Goal: Use online tool/utility: Utilize a website feature to perform a specific function

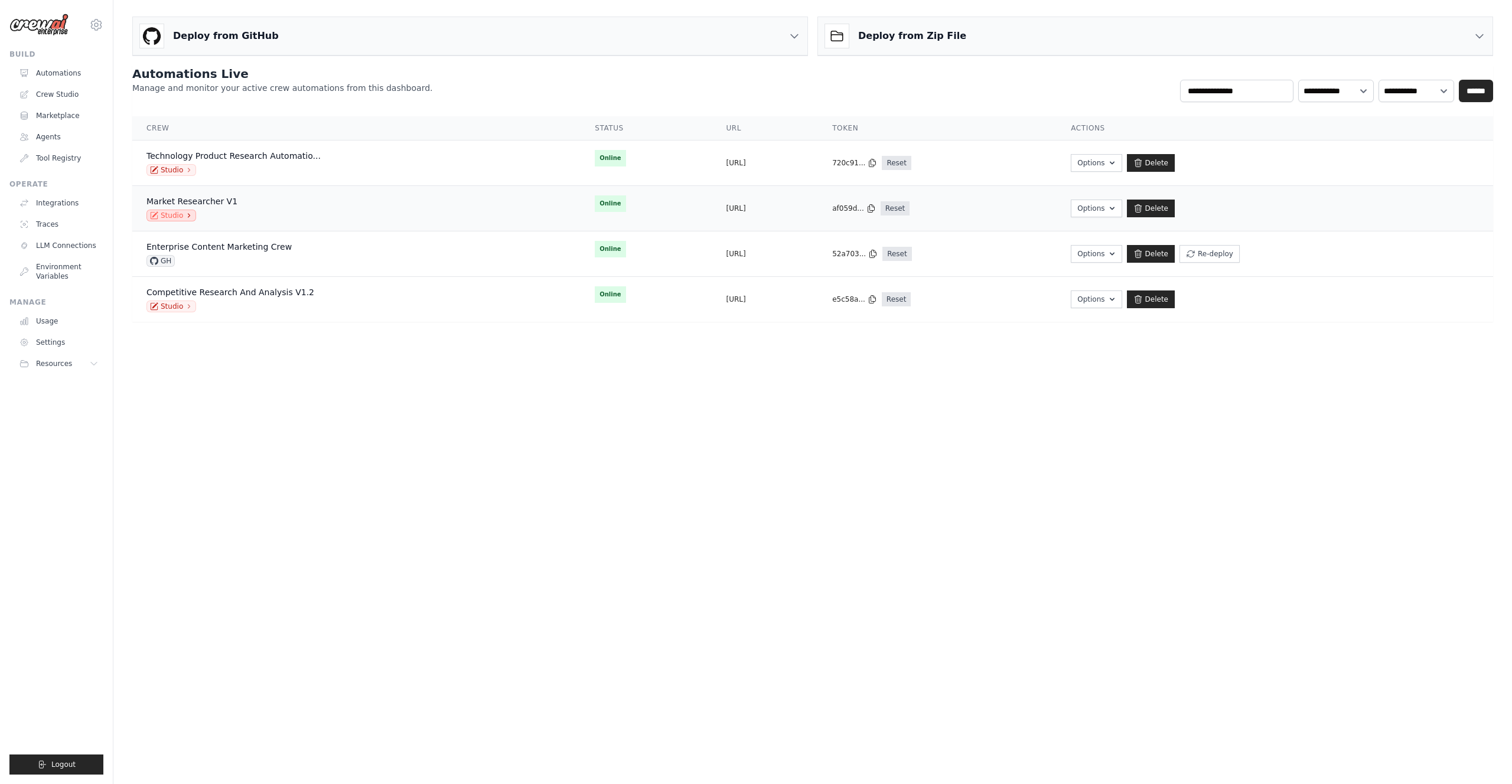
click at [170, 216] on link "Studio" at bounding box center [171, 215] width 49 height 12
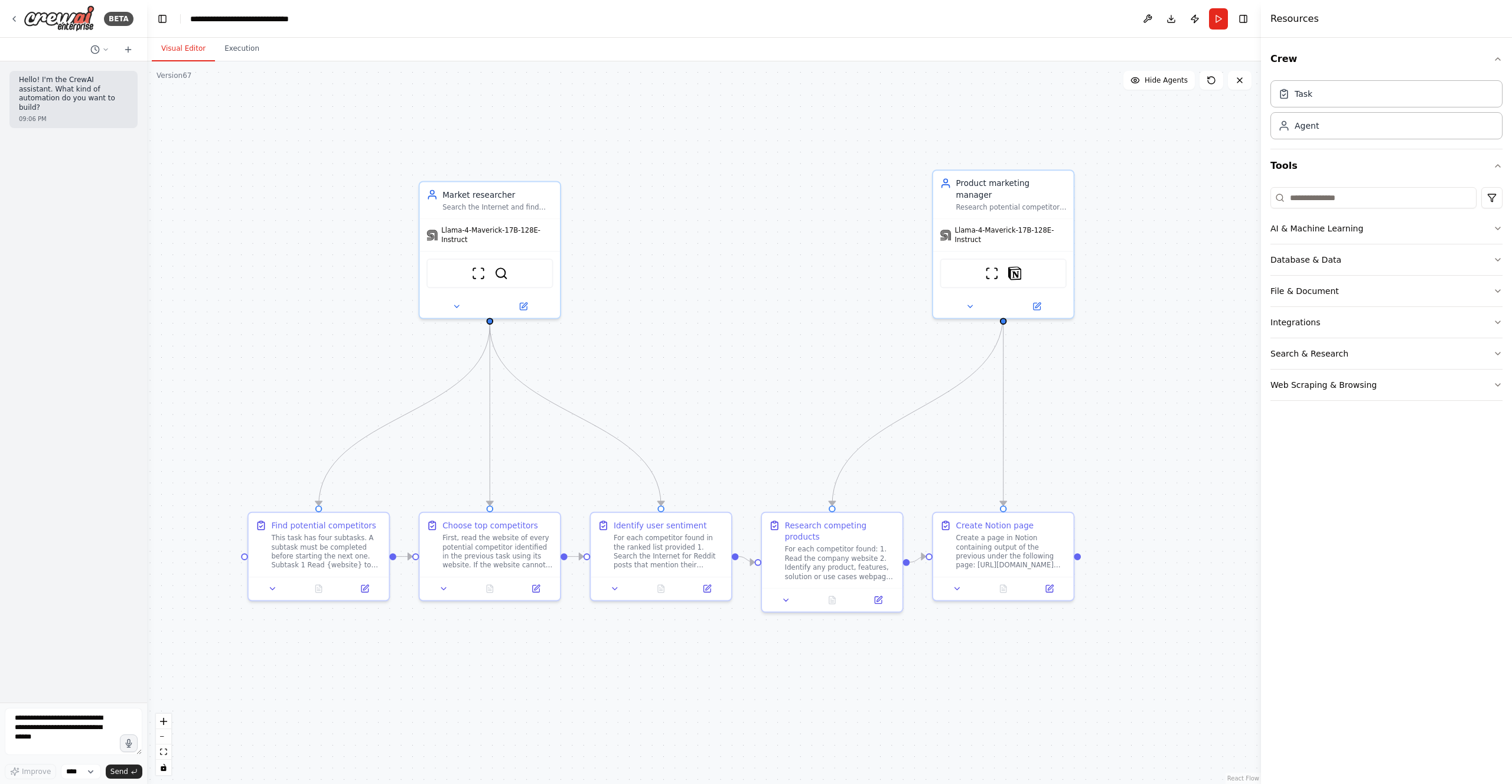
drag, startPoint x: 224, startPoint y: 507, endPoint x: 345, endPoint y: 760, distance: 280.4
click at [72, 744] on textarea at bounding box center [73, 731] width 138 height 47
type textarea "**********"
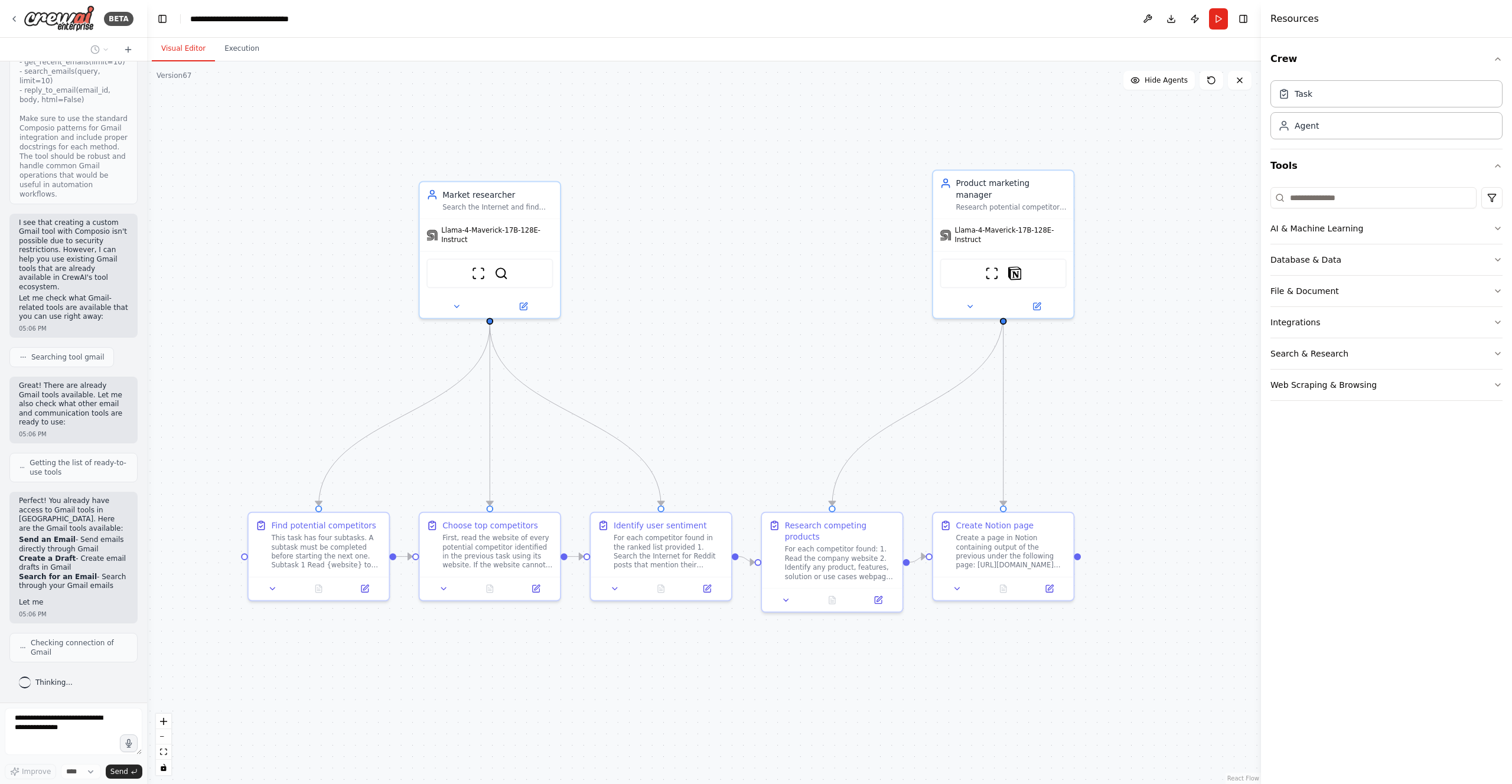
scroll to position [528, 0]
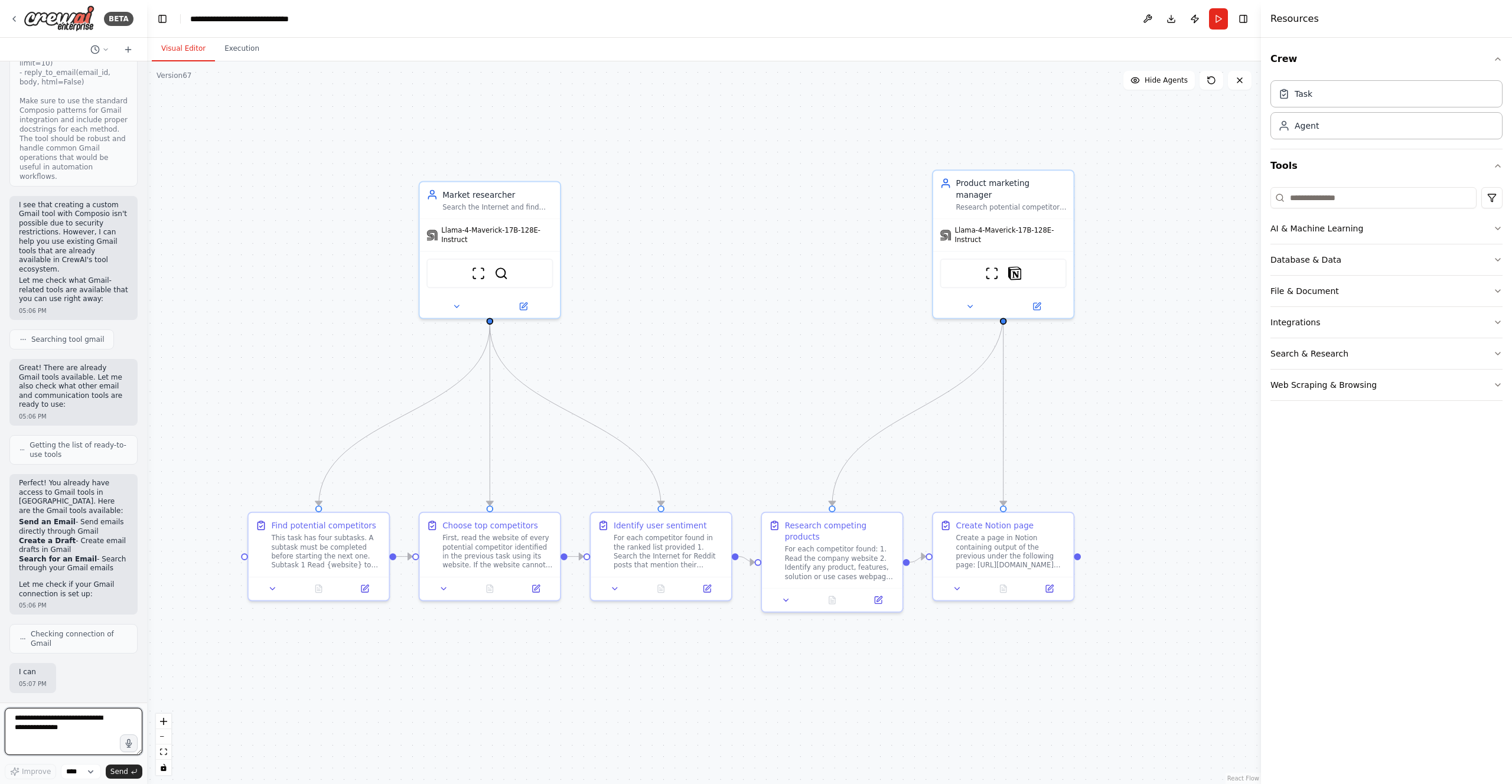
click at [43, 721] on textarea "**********" at bounding box center [73, 731] width 138 height 47
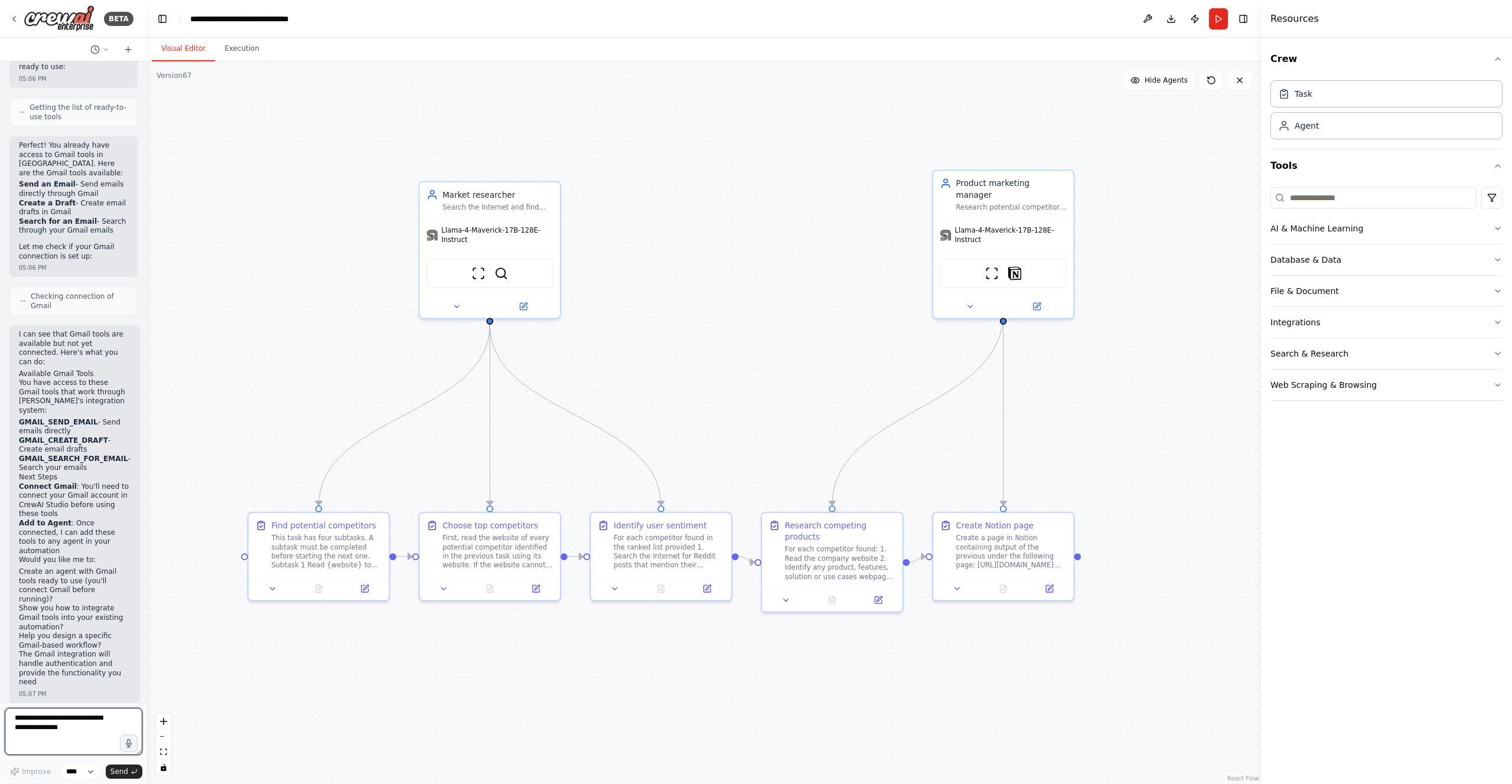
scroll to position [884, 0]
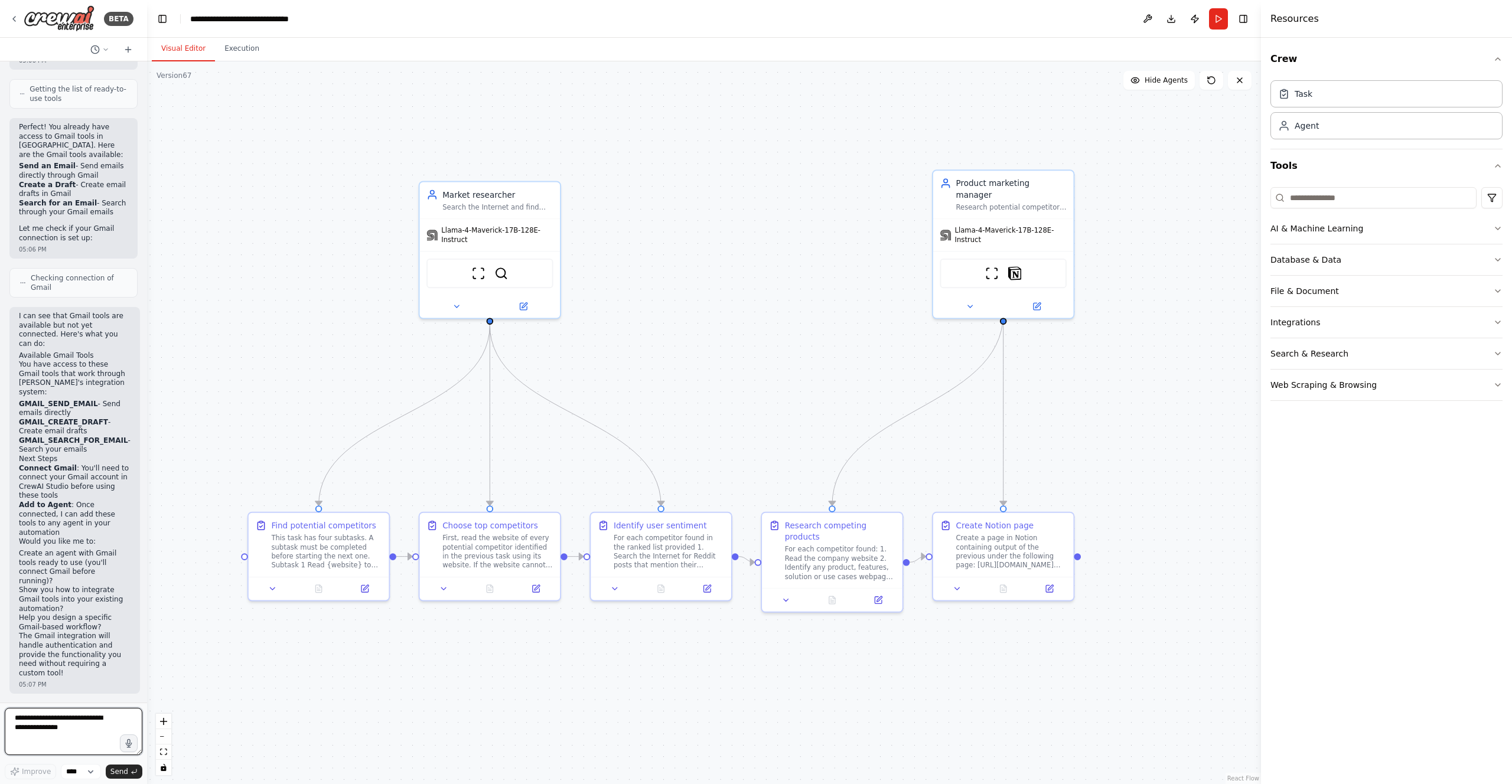
click at [48, 732] on textarea "**********" at bounding box center [73, 731] width 138 height 47
type textarea "**********"
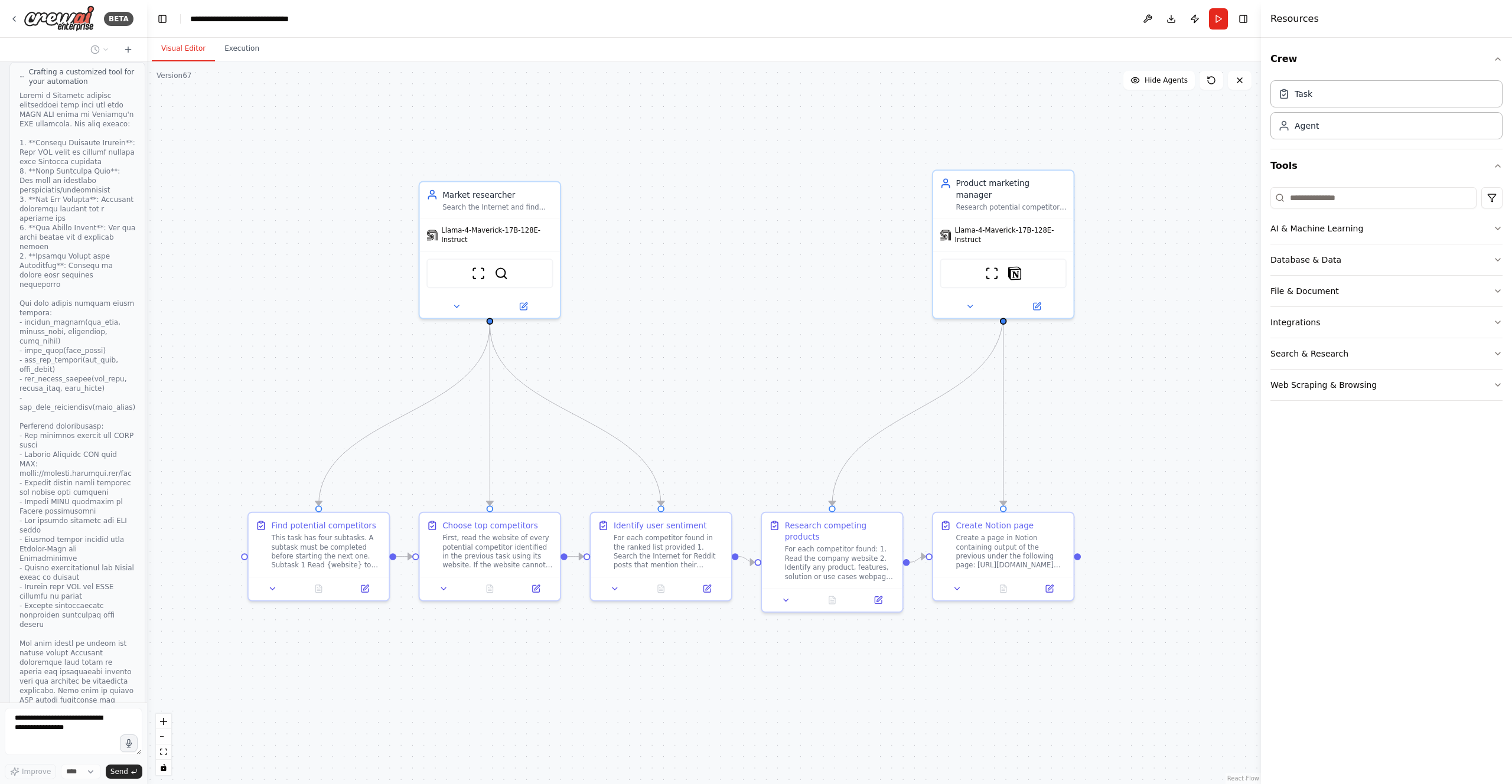
scroll to position [1857, 0]
click at [105, 705] on button "View code" at bounding box center [109, 710] width 36 height 10
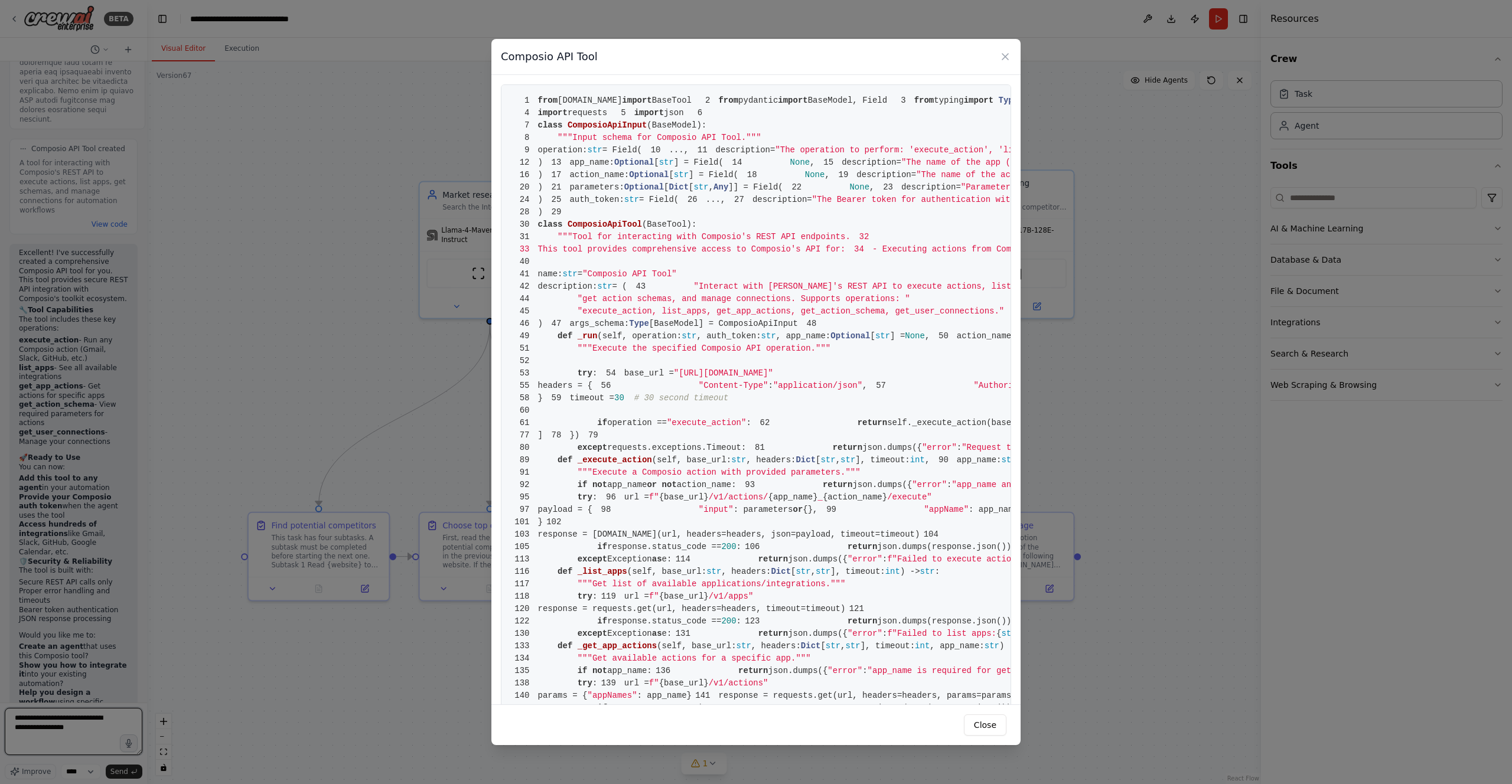
scroll to position [2361, 0]
click at [1007, 56] on icon at bounding box center [1005, 56] width 12 height 12
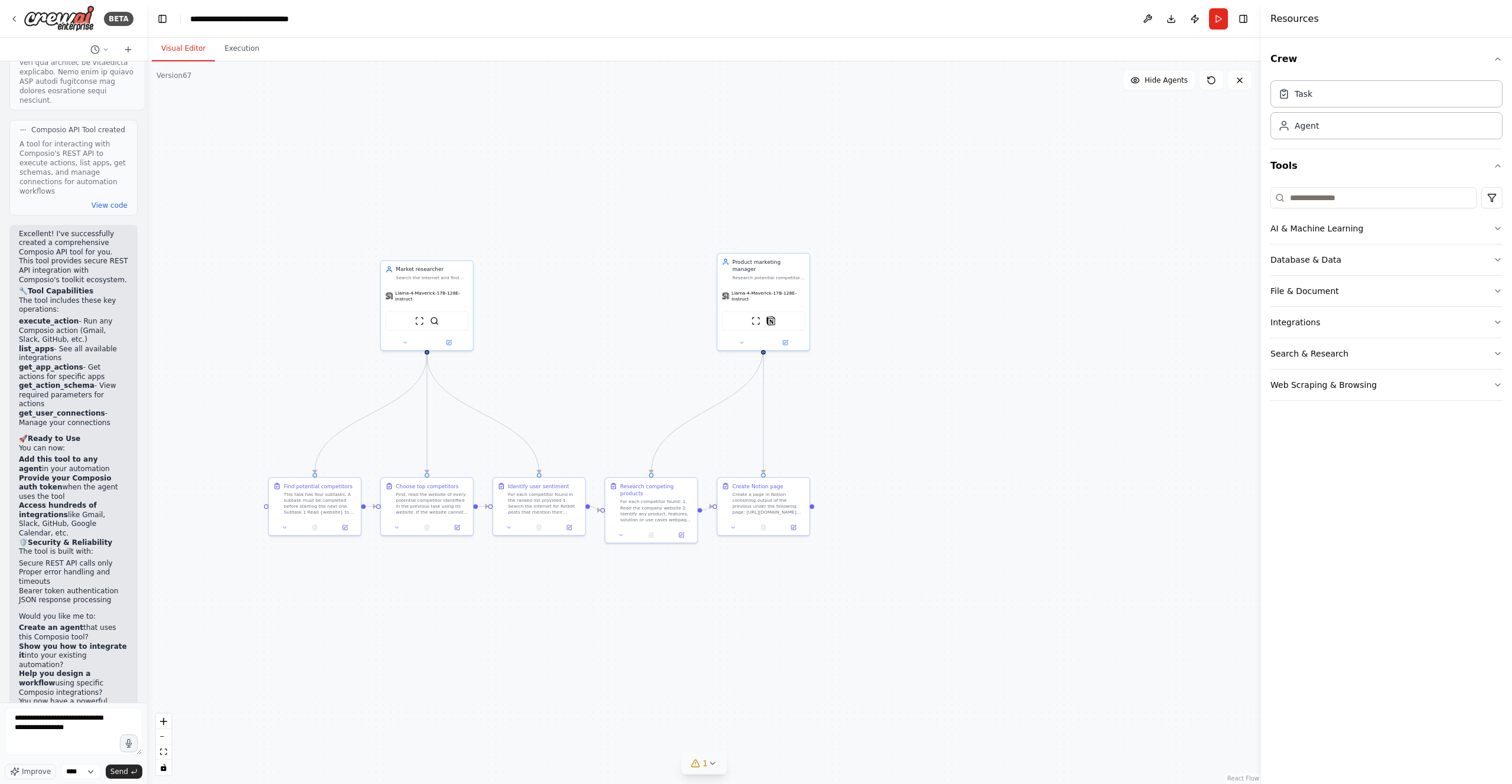
click at [698, 763] on icon at bounding box center [696, 763] width 10 height 10
click at [689, 764] on span "Tool Composio API Tool is not in use" at bounding box center [711, 762] width 126 height 10
click at [765, 731] on button at bounding box center [764, 733] width 20 height 14
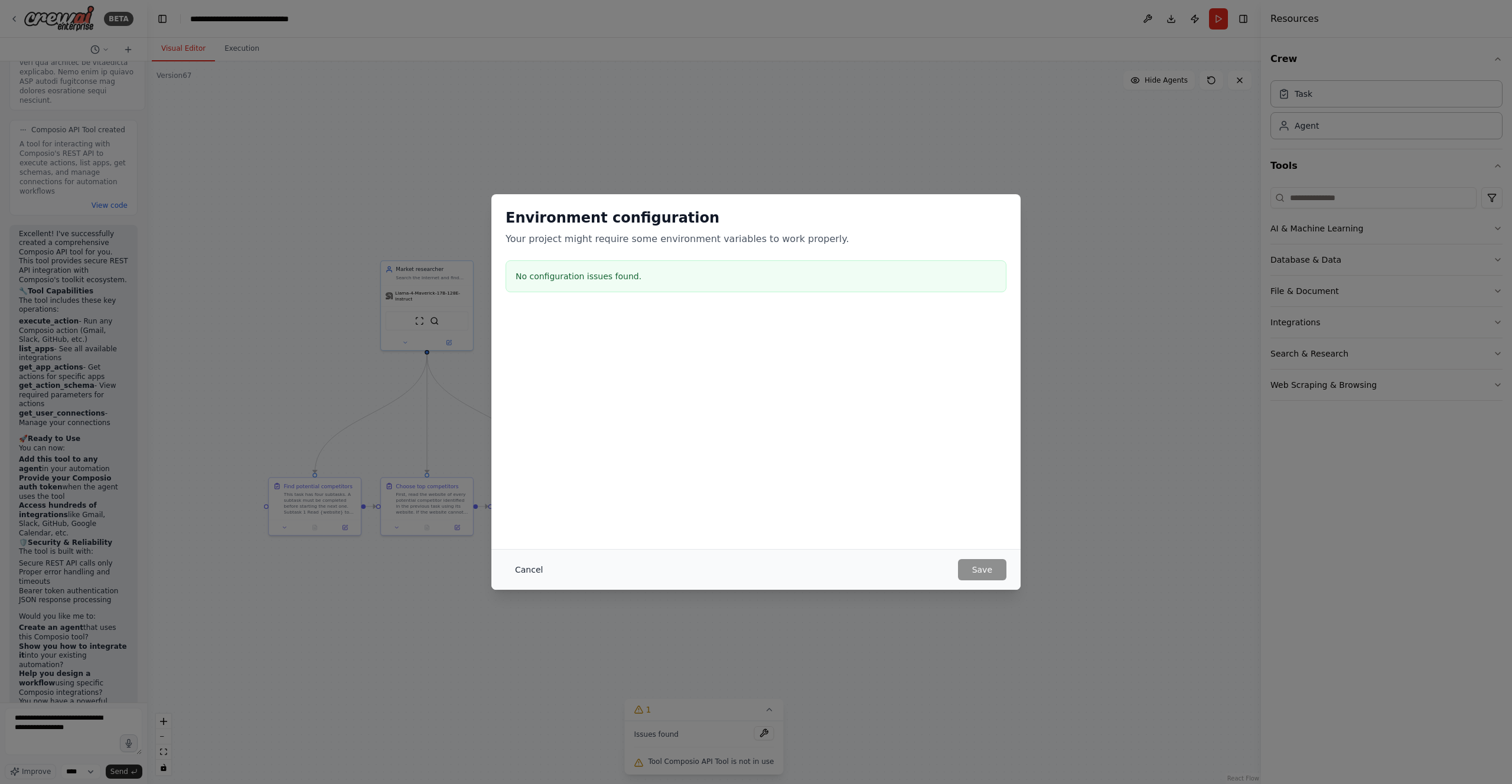
click at [529, 569] on button "Cancel" at bounding box center [528, 570] width 46 height 21
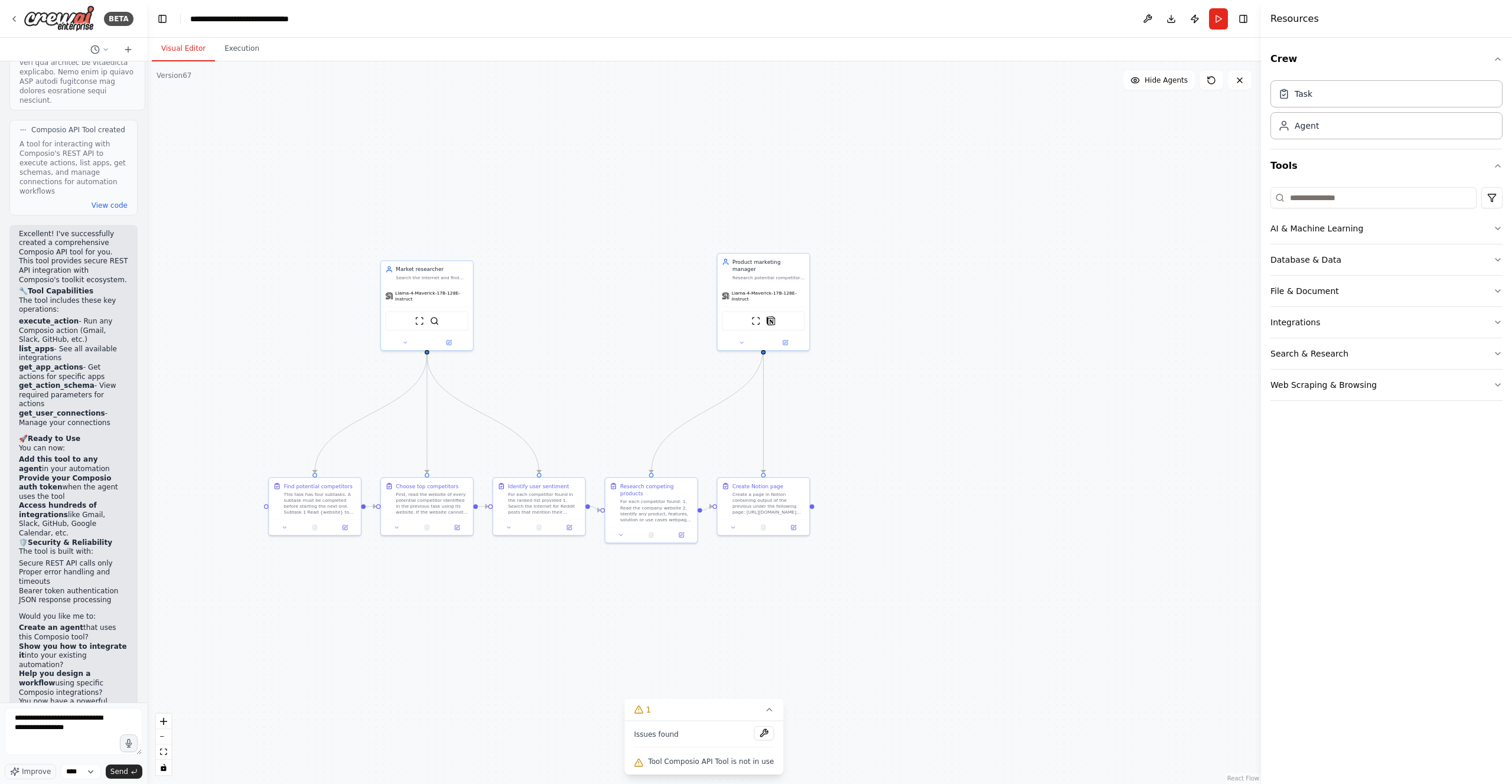
drag, startPoint x: 702, startPoint y: 711, endPoint x: 733, endPoint y: 646, distance: 72.0
click at [733, 646] on div "Version 67 Show Tools Hide Agents .deletable-edge-delete-btn { width: 20px; hei…" at bounding box center [704, 423] width 1114 height 722
click at [766, 712] on icon at bounding box center [769, 710] width 10 height 10
drag, startPoint x: 695, startPoint y: 764, endPoint x: 925, endPoint y: 478, distance: 367.0
click at [926, 476] on div "Version 67 Show Tools Hide Agents .deletable-edge-delete-btn { width: 20px; hei…" at bounding box center [704, 423] width 1114 height 722
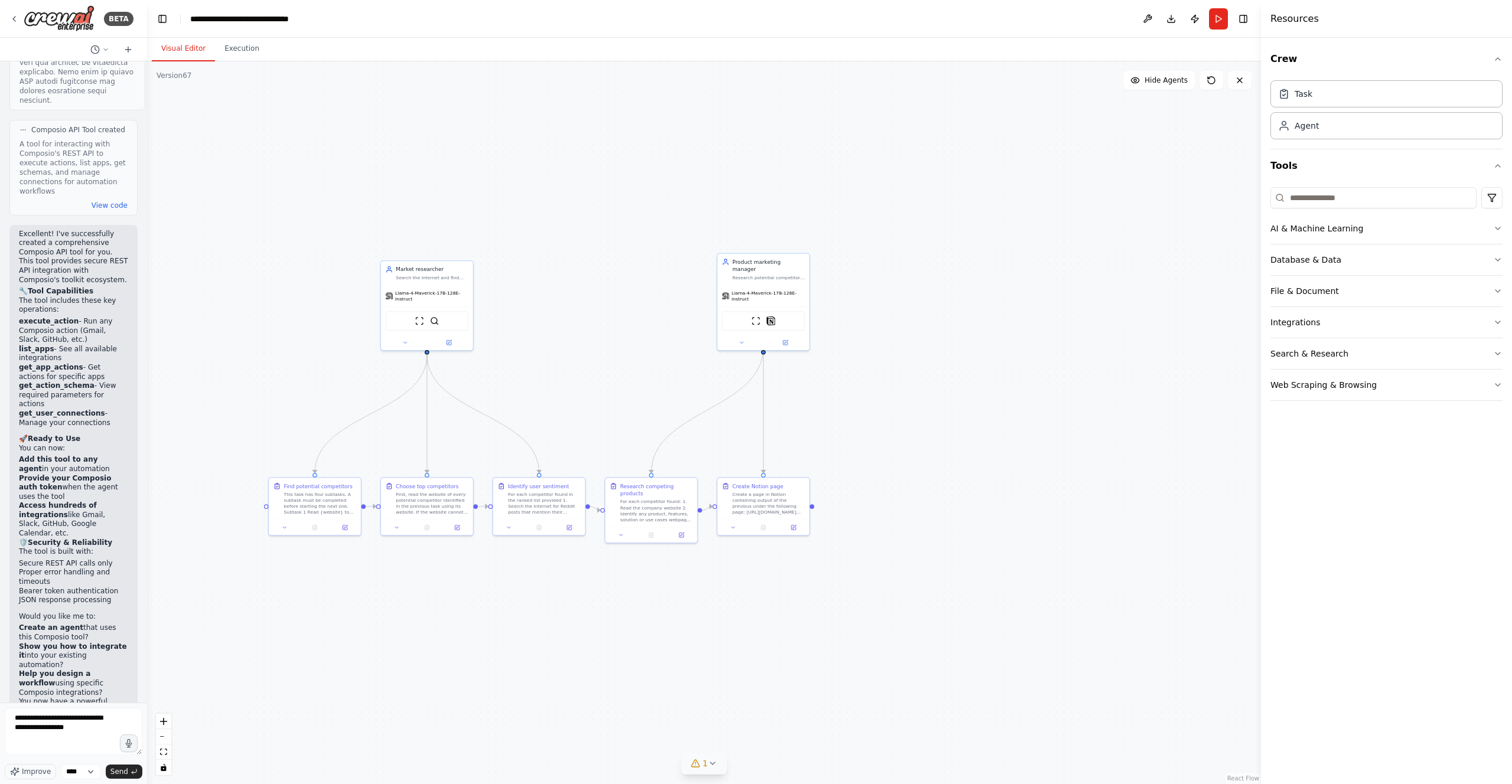
click at [712, 763] on icon at bounding box center [712, 763] width 10 height 10
click at [712, 763] on span "Tool Composio API Tool is not in use" at bounding box center [711, 762] width 126 height 10
drag, startPoint x: 707, startPoint y: 706, endPoint x: 1087, endPoint y: 459, distance: 453.2
click at [1087, 459] on div "Version 67 Show Tools Hide Agents .deletable-edge-delete-btn { width: 20px; hei…" at bounding box center [704, 423] width 1114 height 722
click at [764, 712] on icon at bounding box center [769, 710] width 10 height 10
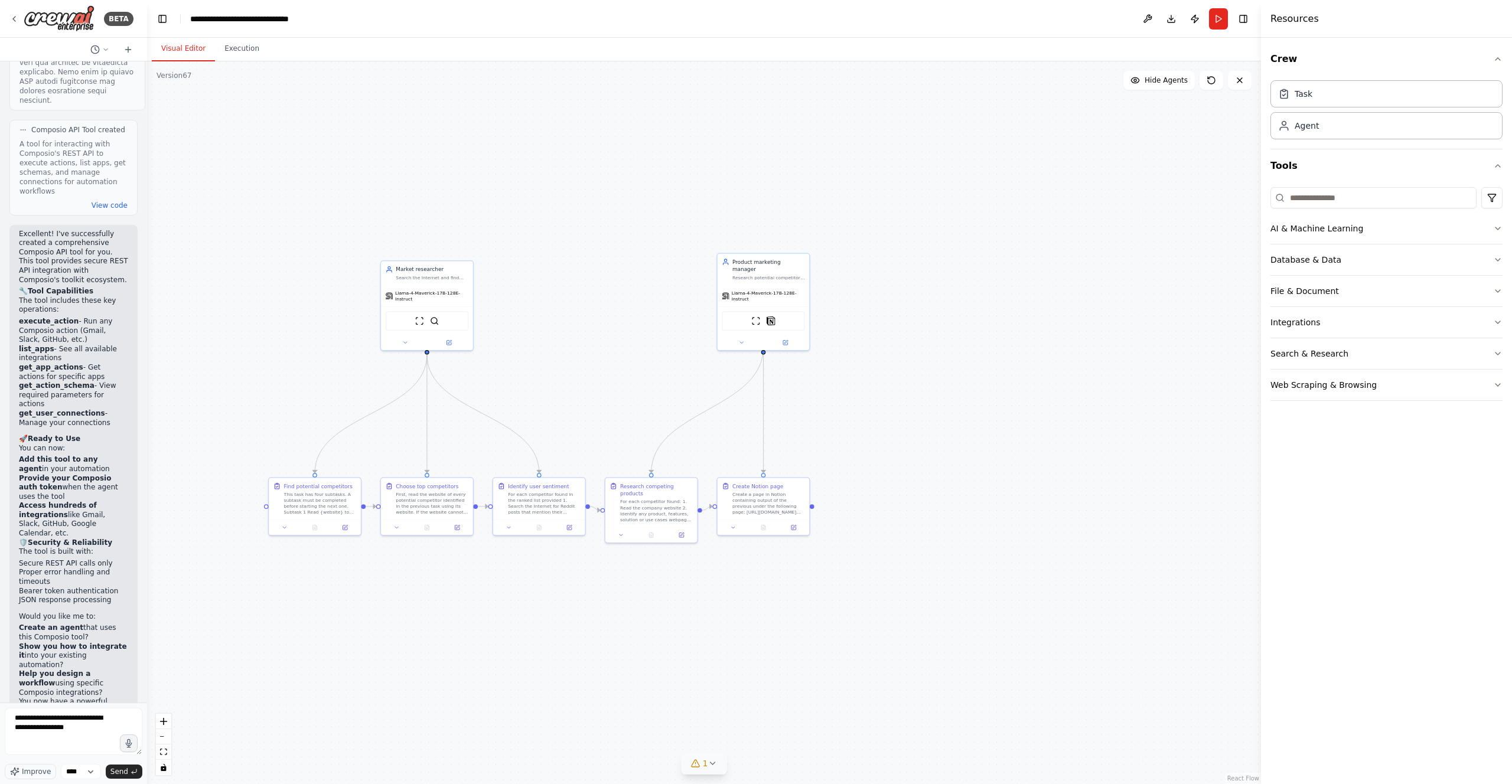
click at [708, 761] on icon at bounding box center [712, 763] width 10 height 10
click at [1344, 205] on input at bounding box center [1373, 198] width 207 height 21
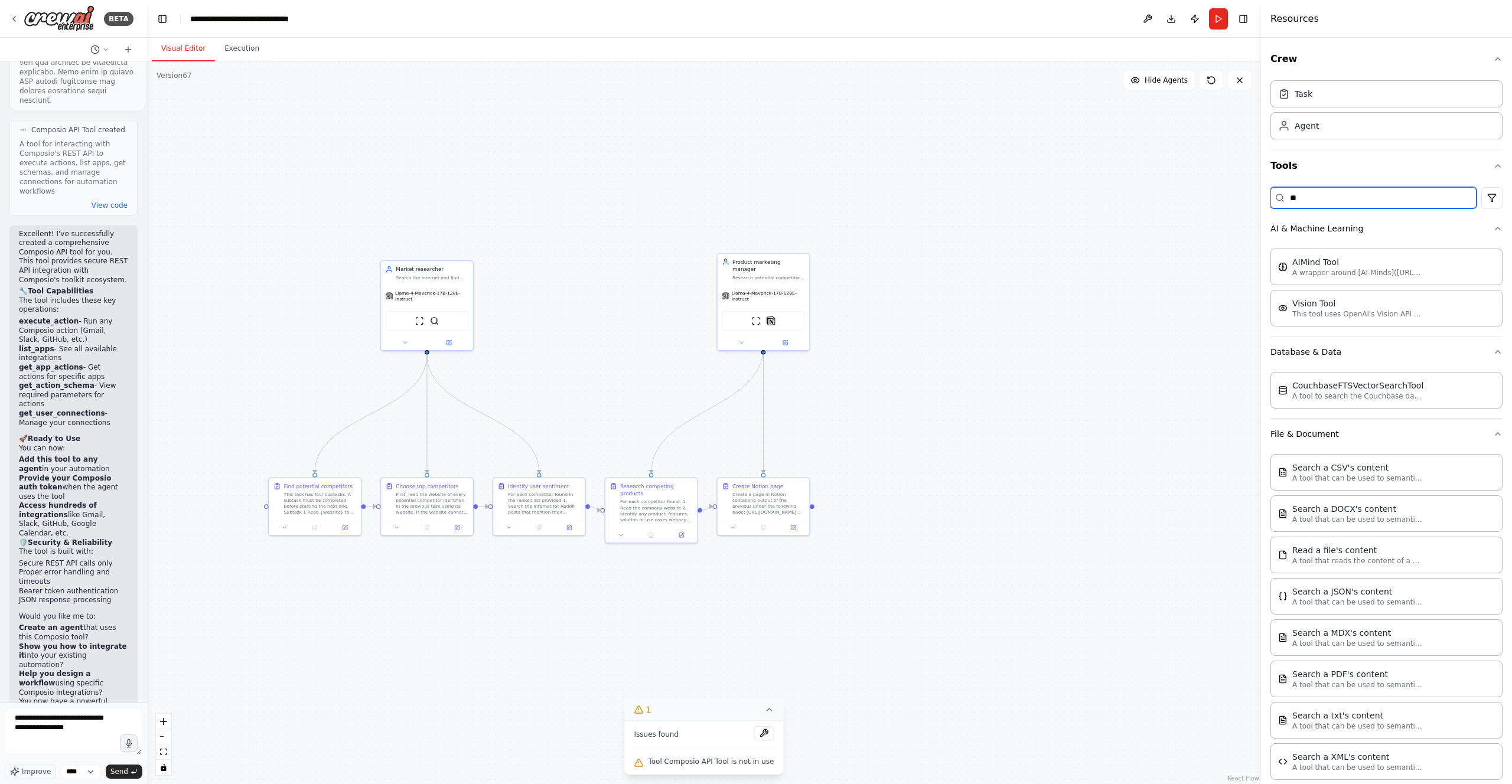
type input "*"
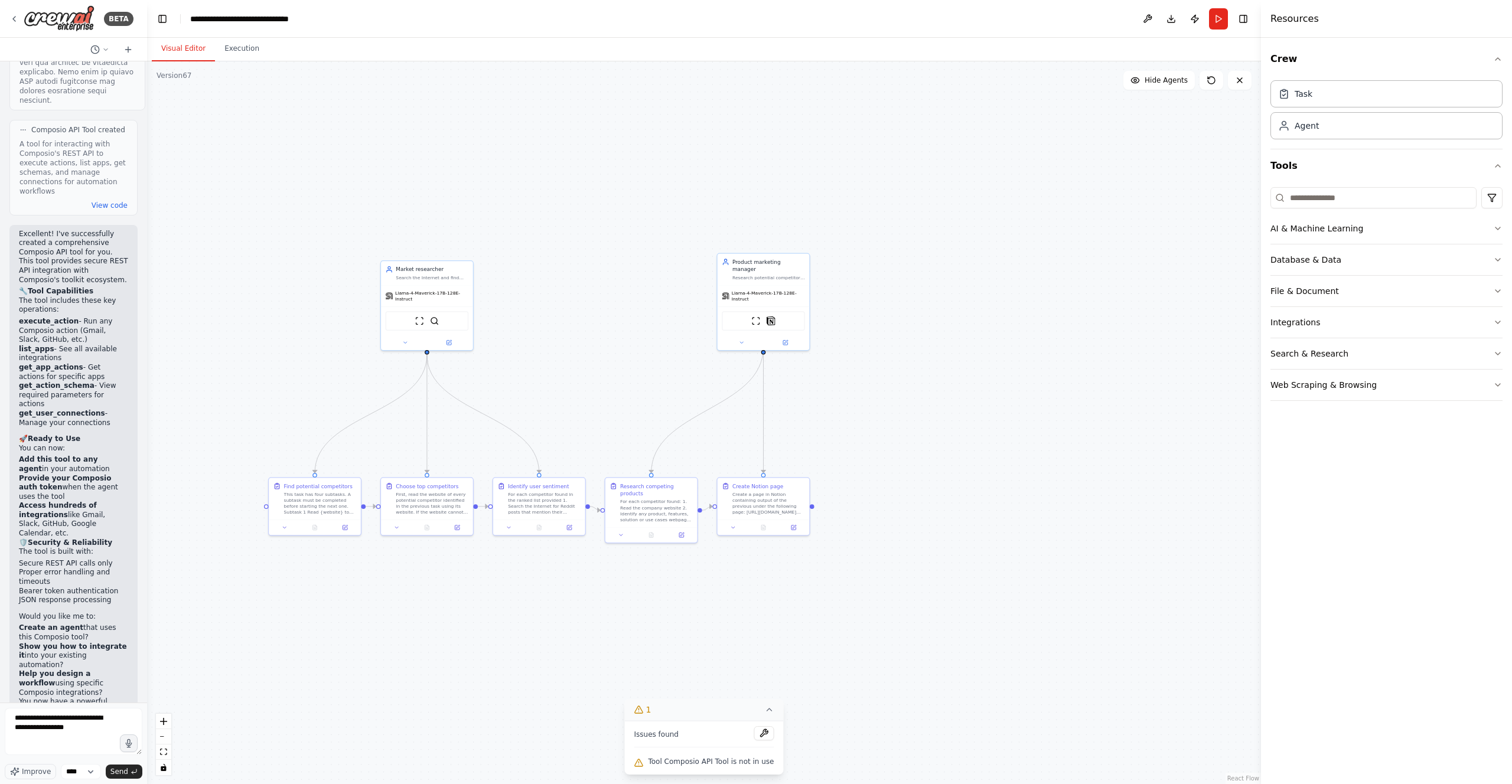
click at [881, 559] on div ".deletable-edge-delete-btn { width: 20px; height: 20px; border: 0px solid #ffff…" at bounding box center [704, 423] width 1114 height 722
click at [60, 722] on textarea "**********" at bounding box center [73, 731] width 138 height 47
drag, startPoint x: 110, startPoint y: 732, endPoint x: 0, endPoint y: 705, distance: 113.3
click at [0, 705] on div "BETA Hello! I'm the CrewAI assistant. What kind of automation do you want to bu…" at bounding box center [73, 392] width 147 height 784
type textarea "**********"
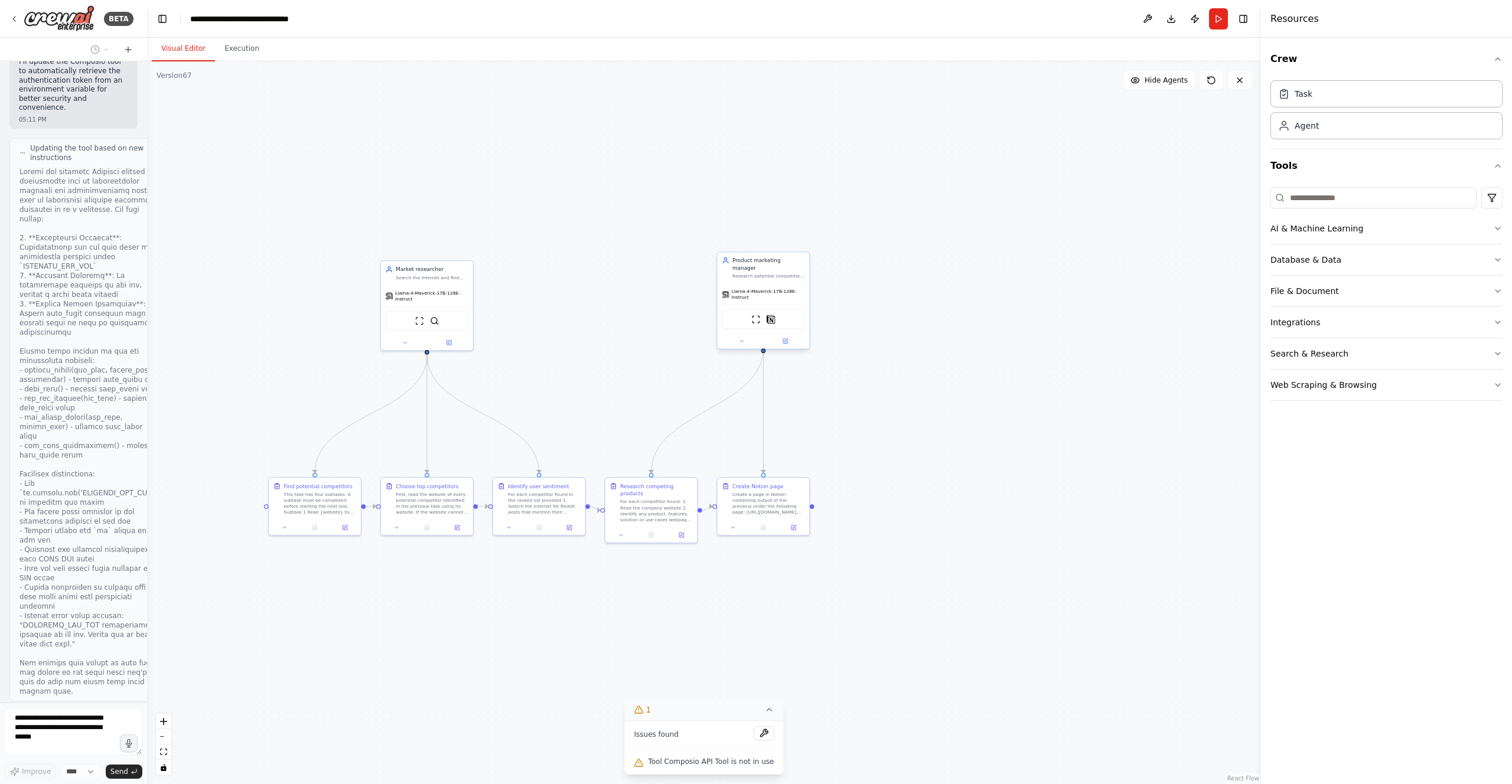
scroll to position [3280, 0]
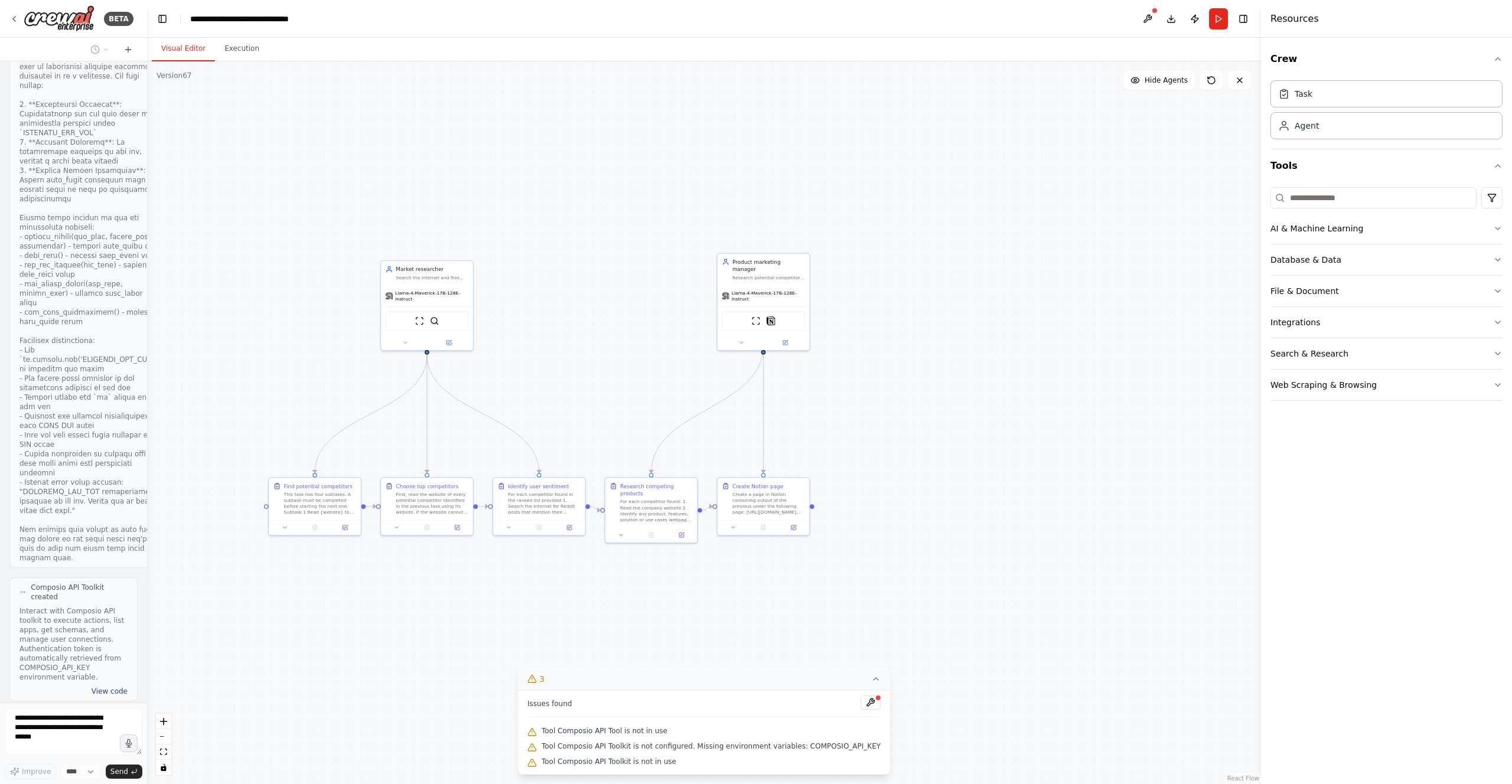
click at [114, 687] on button "View code" at bounding box center [109, 691] width 36 height 10
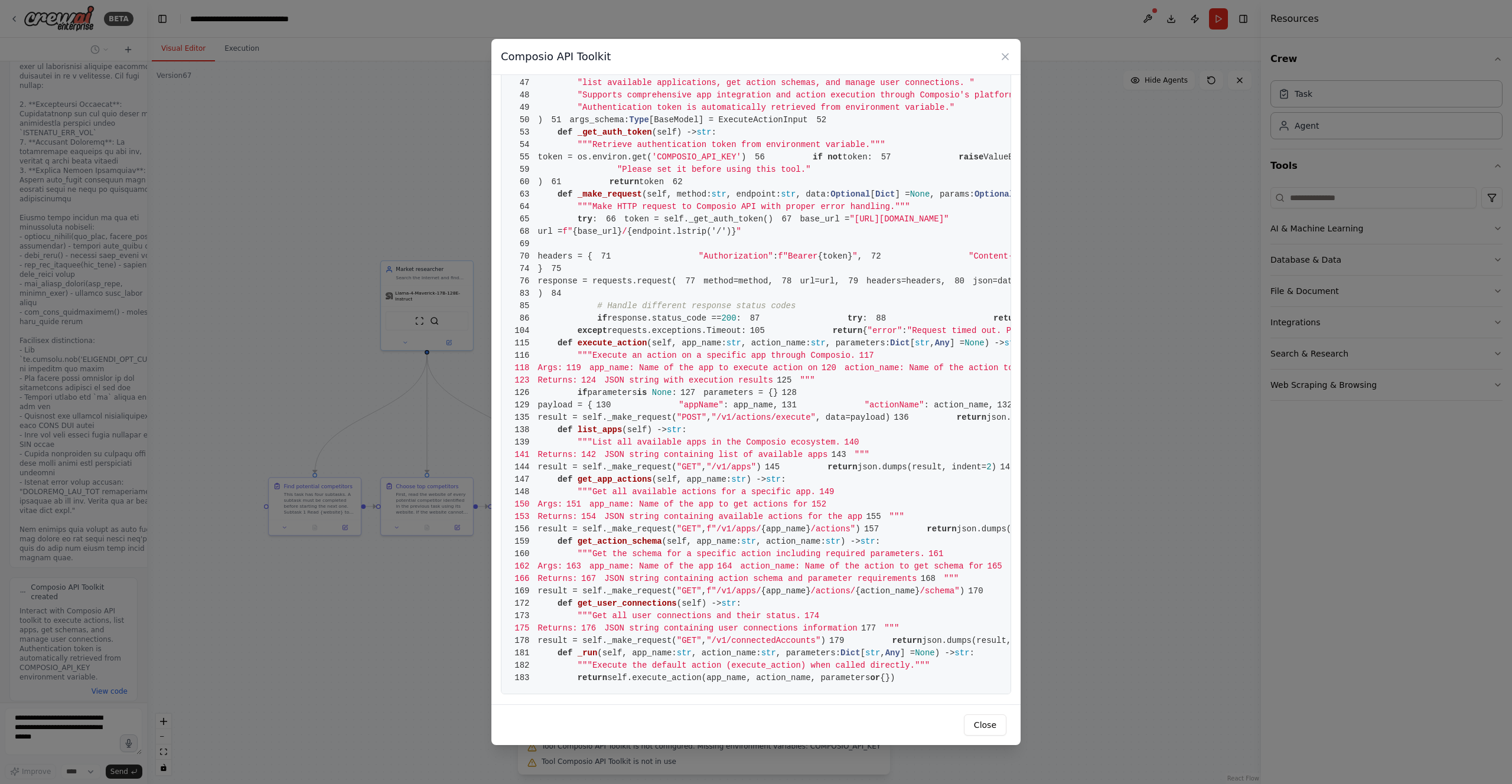
scroll to position [1688, 0]
click at [1097, 590] on div "Composio API Toolkit 1 from crewai.tools import BaseTool 2 from pydantic import…" at bounding box center [756, 392] width 1512 height 784
click at [985, 729] on button "Close" at bounding box center [985, 725] width 43 height 21
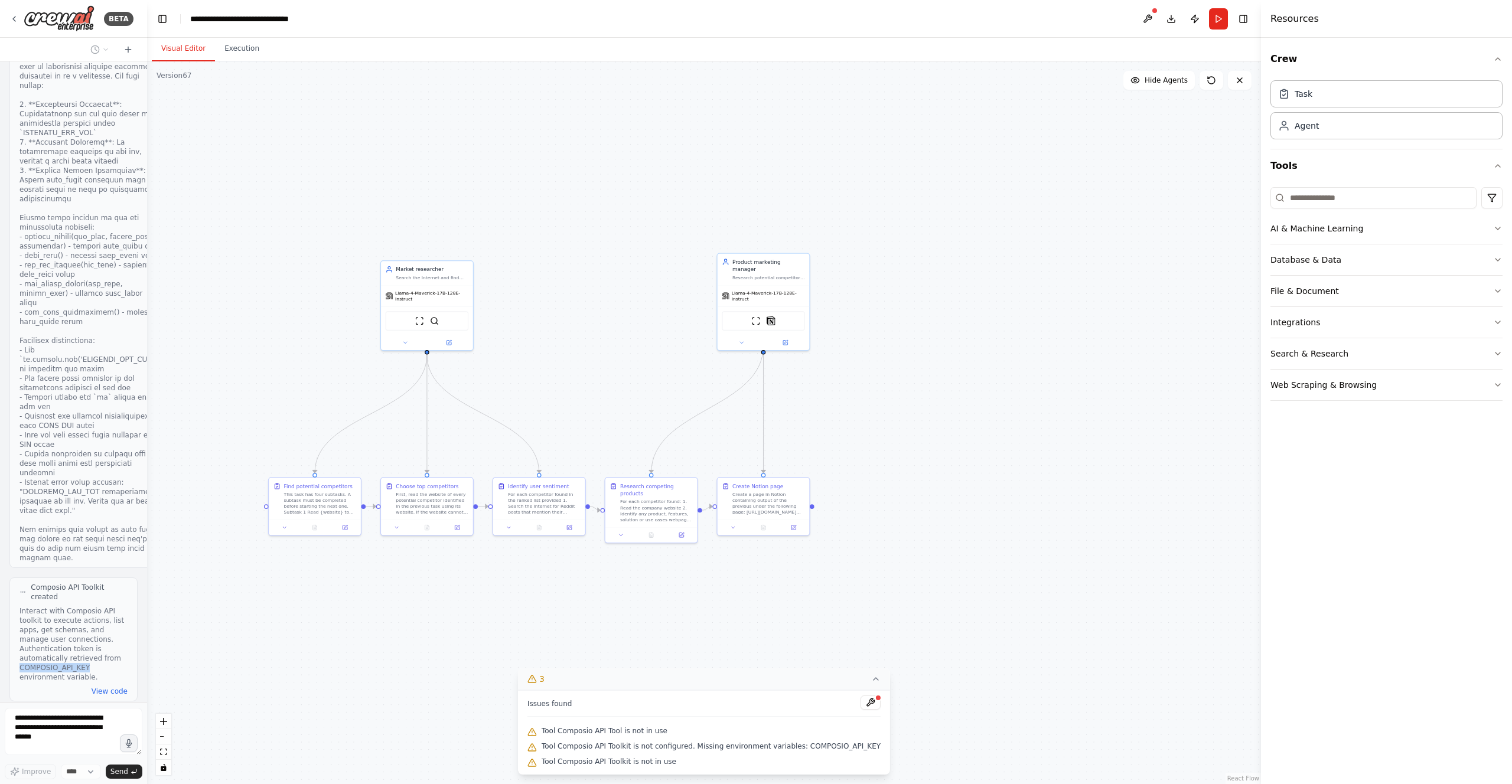
drag, startPoint x: 89, startPoint y: 629, endPoint x: 21, endPoint y: 633, distance: 68.1
click at [21, 633] on div "Interact with Composio API toolkit to execute actions, list apps, get schemas, …" at bounding box center [73, 644] width 108 height 76
copy div "COMPOSIO_API_KEY"
click at [60, 627] on div "Interact with Composio API toolkit to execute actions, list apps, get schemas, …" at bounding box center [73, 644] width 108 height 76
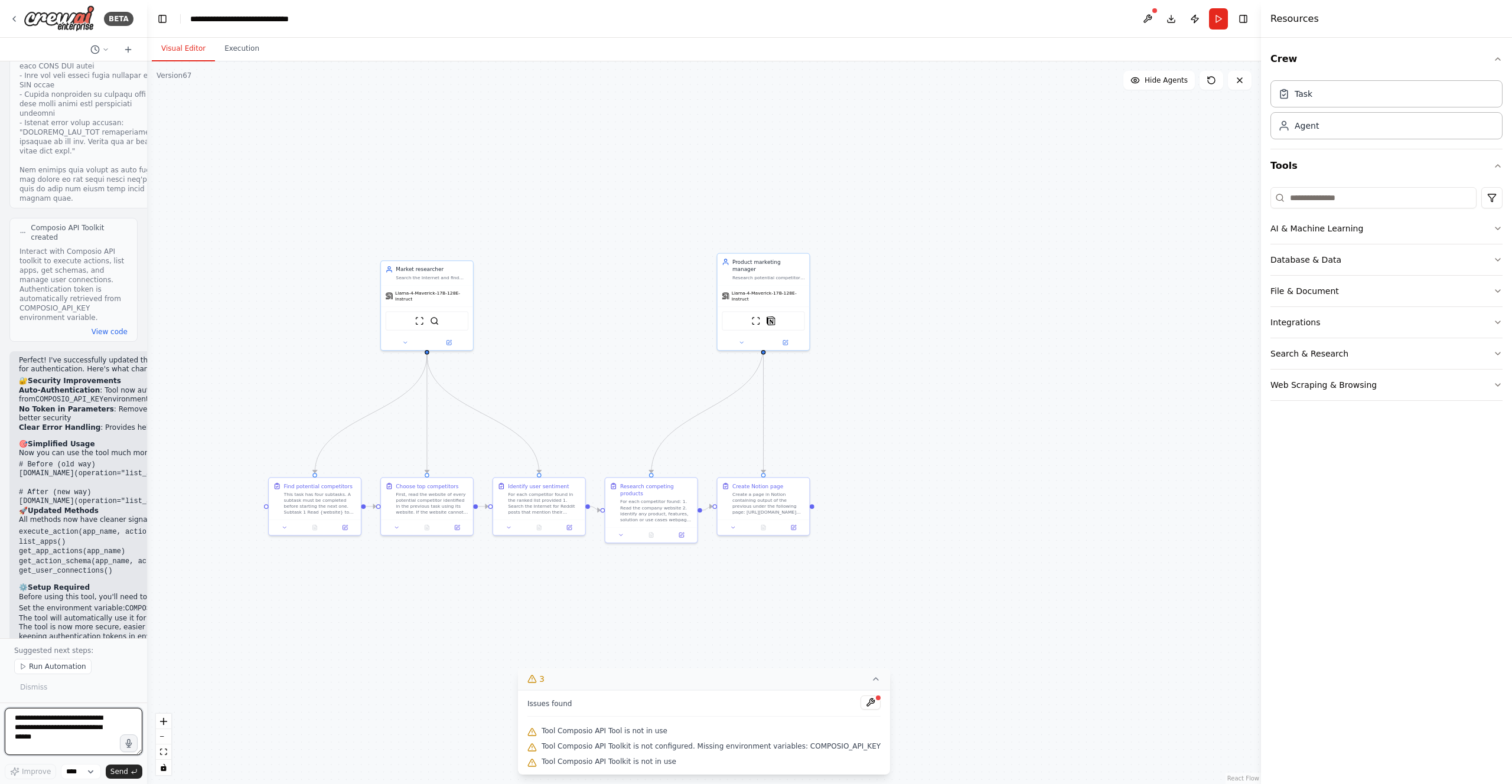
scroll to position [3649, 0]
click at [869, 702] on button at bounding box center [870, 703] width 20 height 14
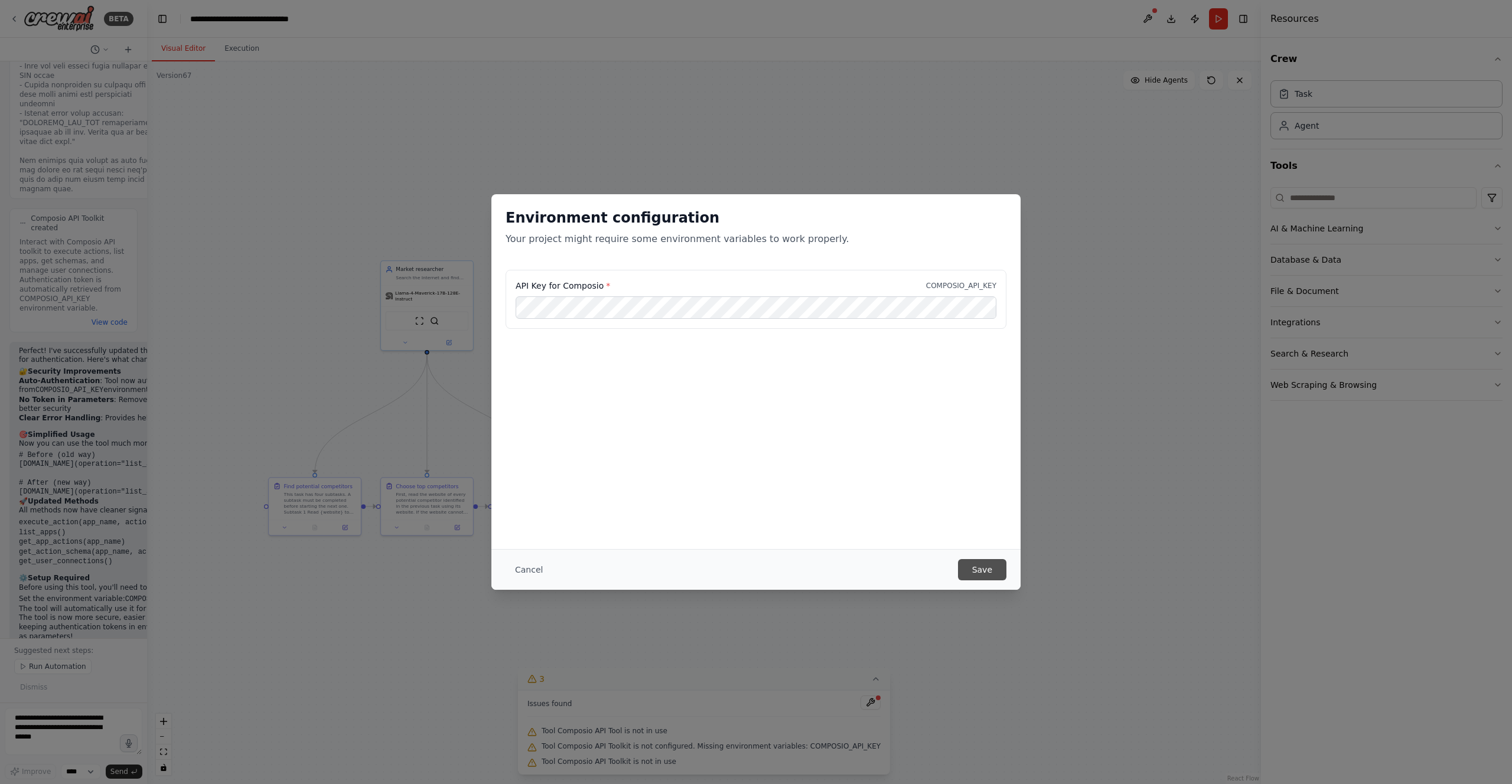
click at [974, 565] on button "Save" at bounding box center [982, 570] width 48 height 21
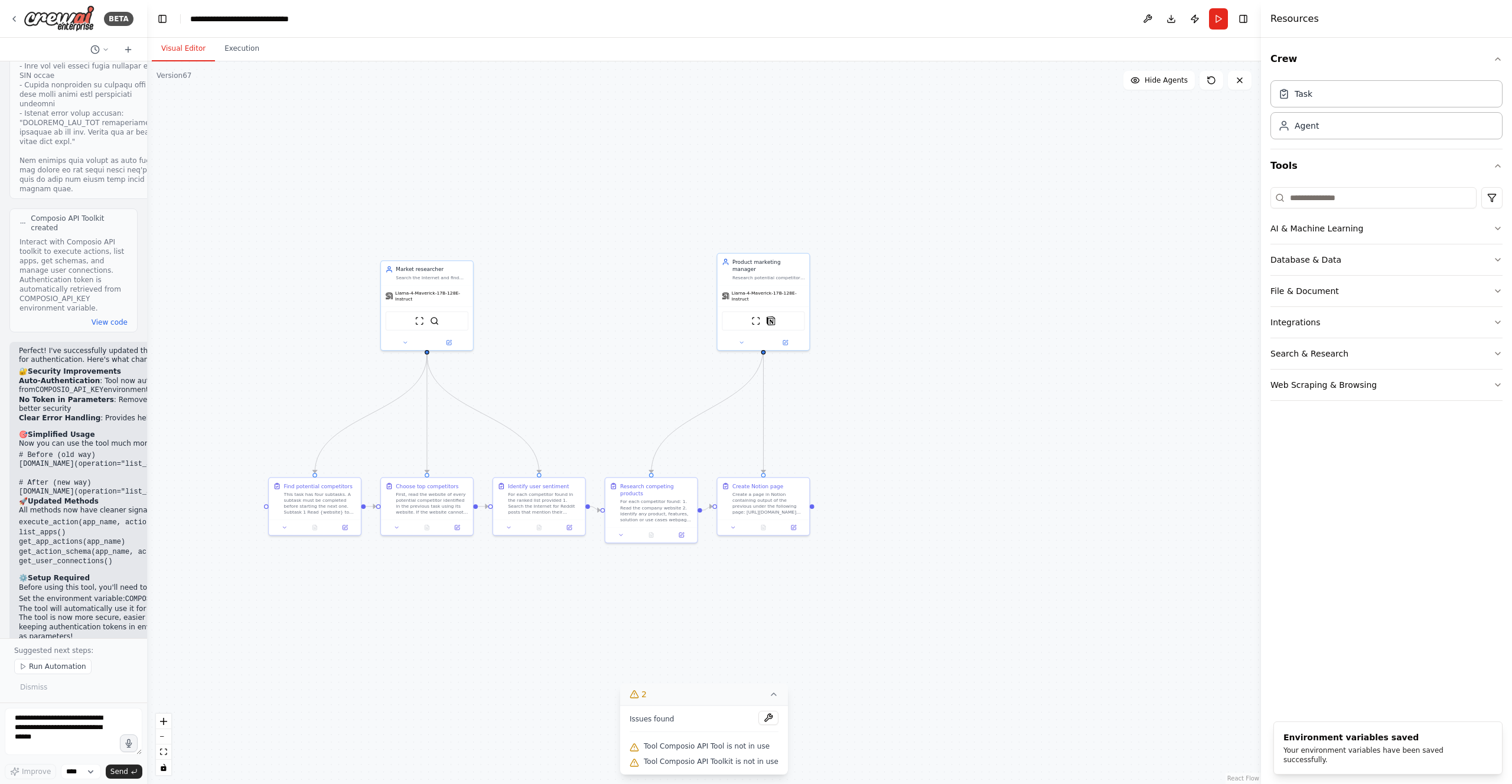
click at [961, 575] on div ".deletable-edge-delete-btn { width: 20px; height: 20px; border: 0px solid #ffff…" at bounding box center [704, 423] width 1114 height 722
click at [62, 729] on textarea at bounding box center [73, 731] width 138 height 47
type textarea "*"
type textarea "**********"
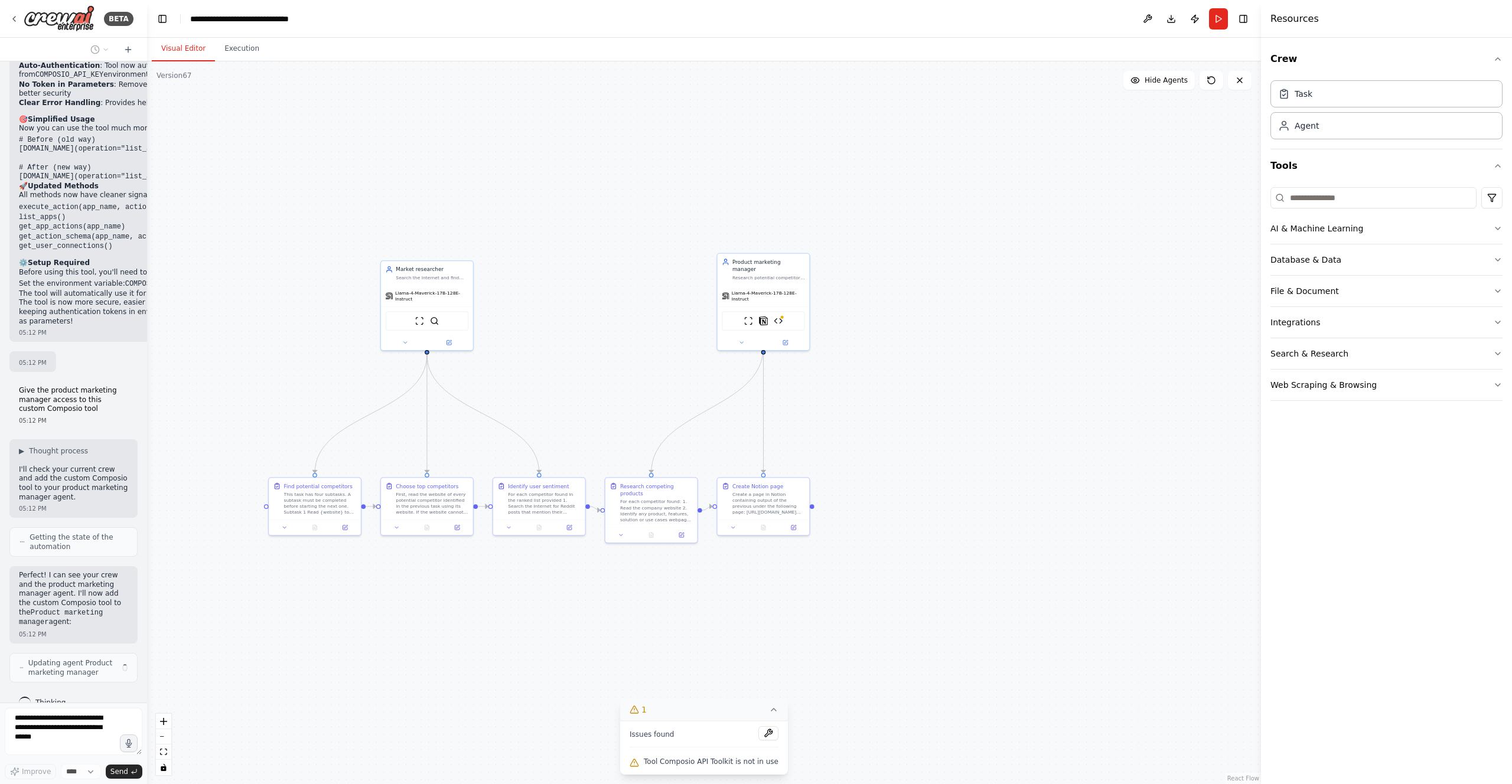
scroll to position [3955, 0]
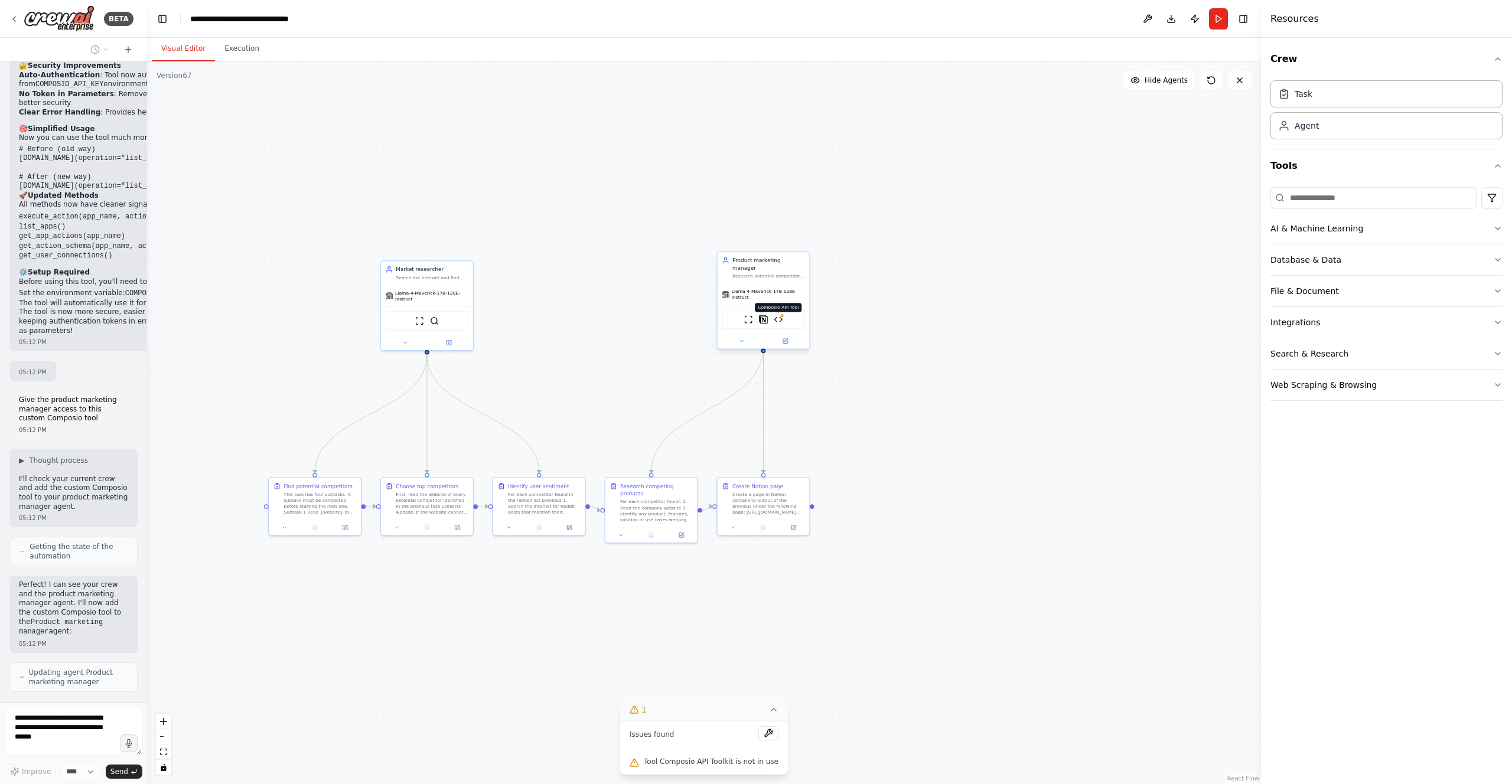
click at [780, 315] on img at bounding box center [778, 319] width 9 height 9
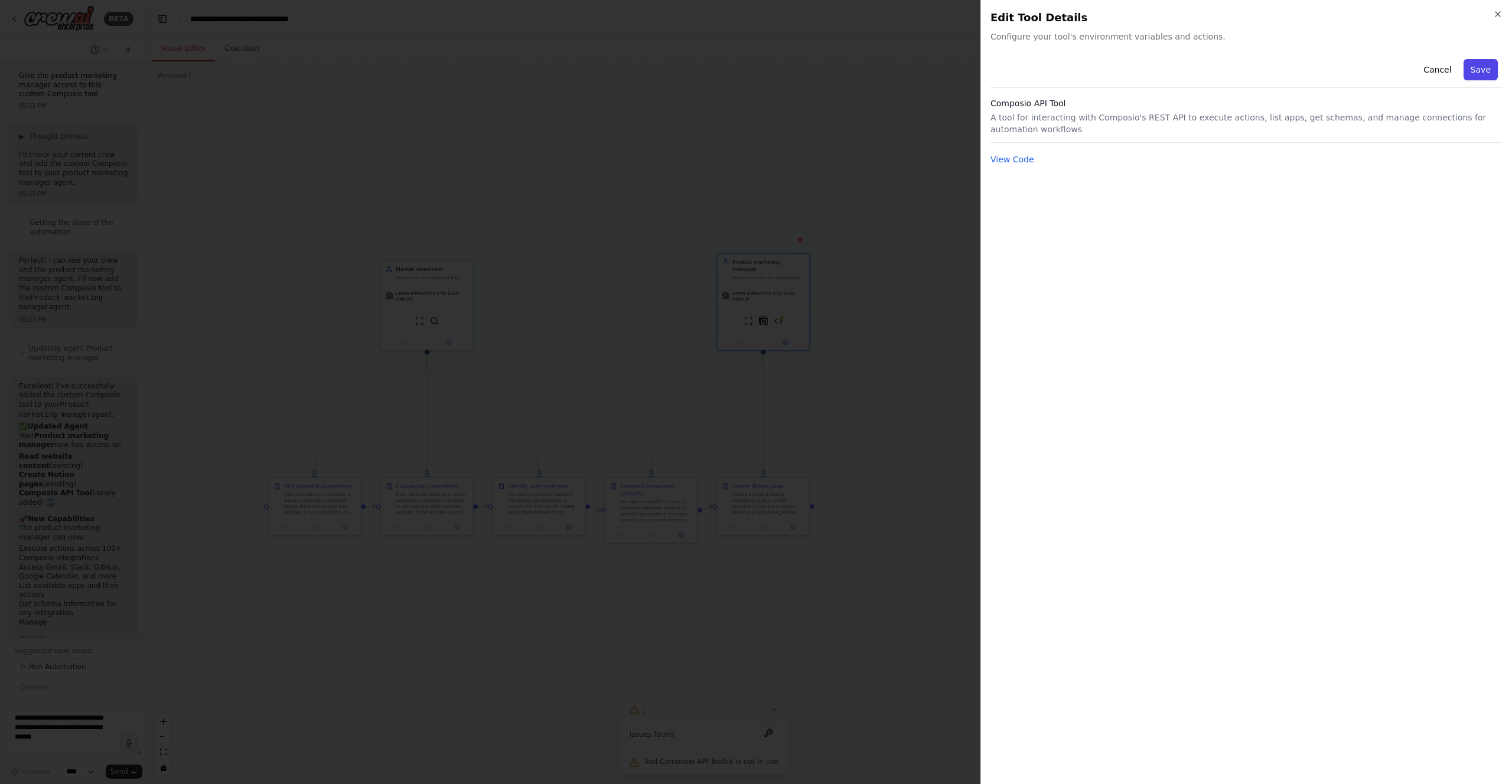
click at [1480, 65] on button "Save" at bounding box center [1481, 70] width 34 height 21
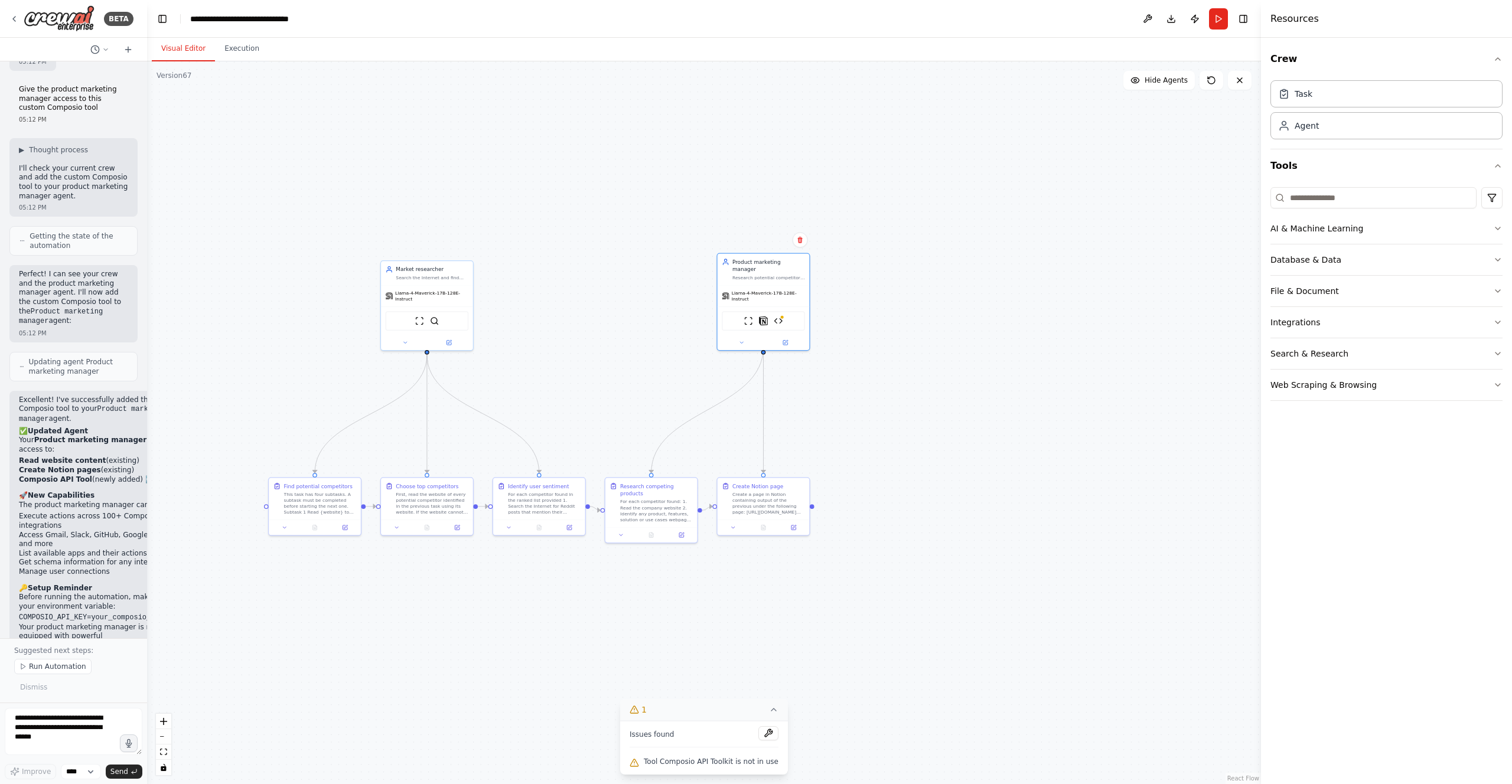
scroll to position [4275, 0]
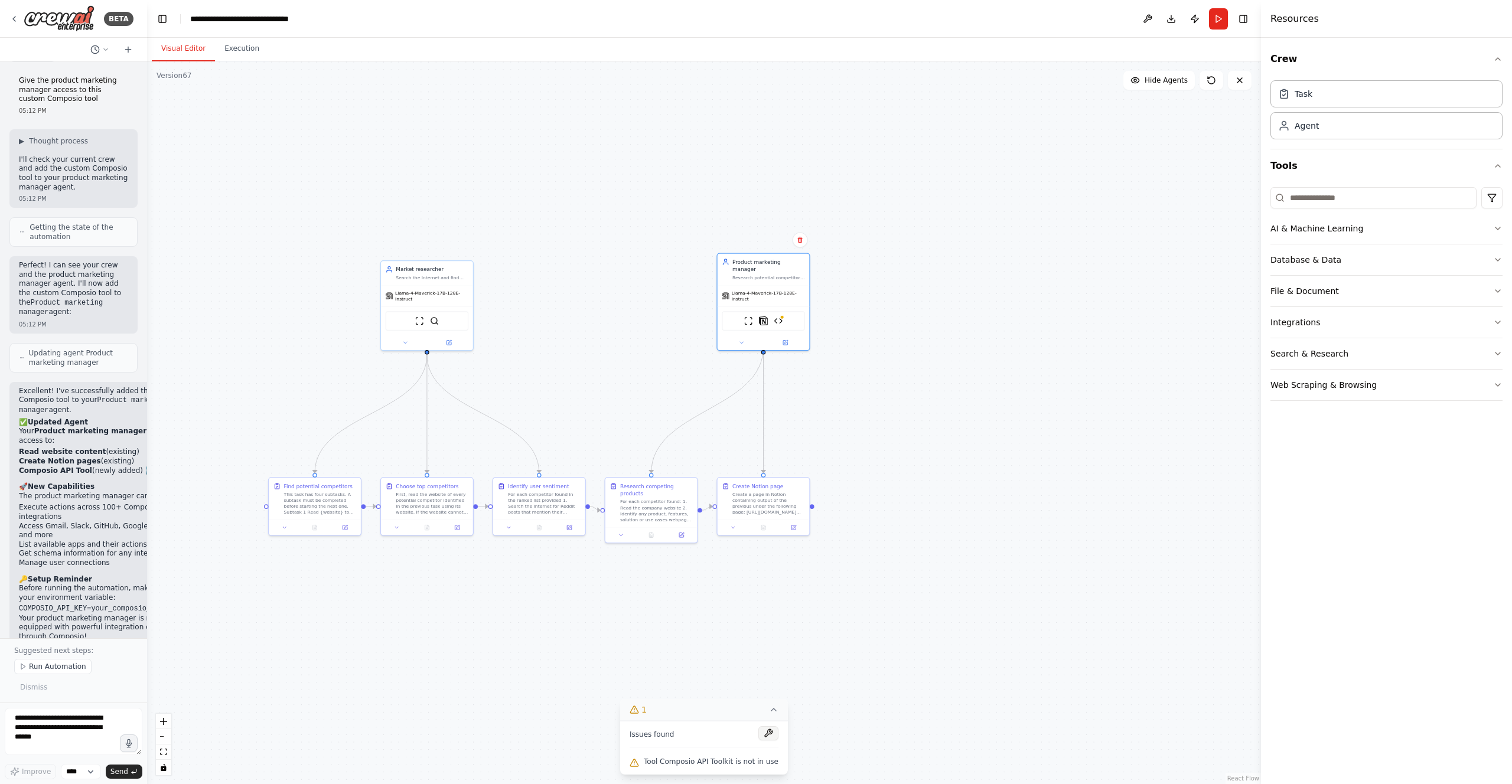
click at [768, 737] on button at bounding box center [768, 733] width 20 height 14
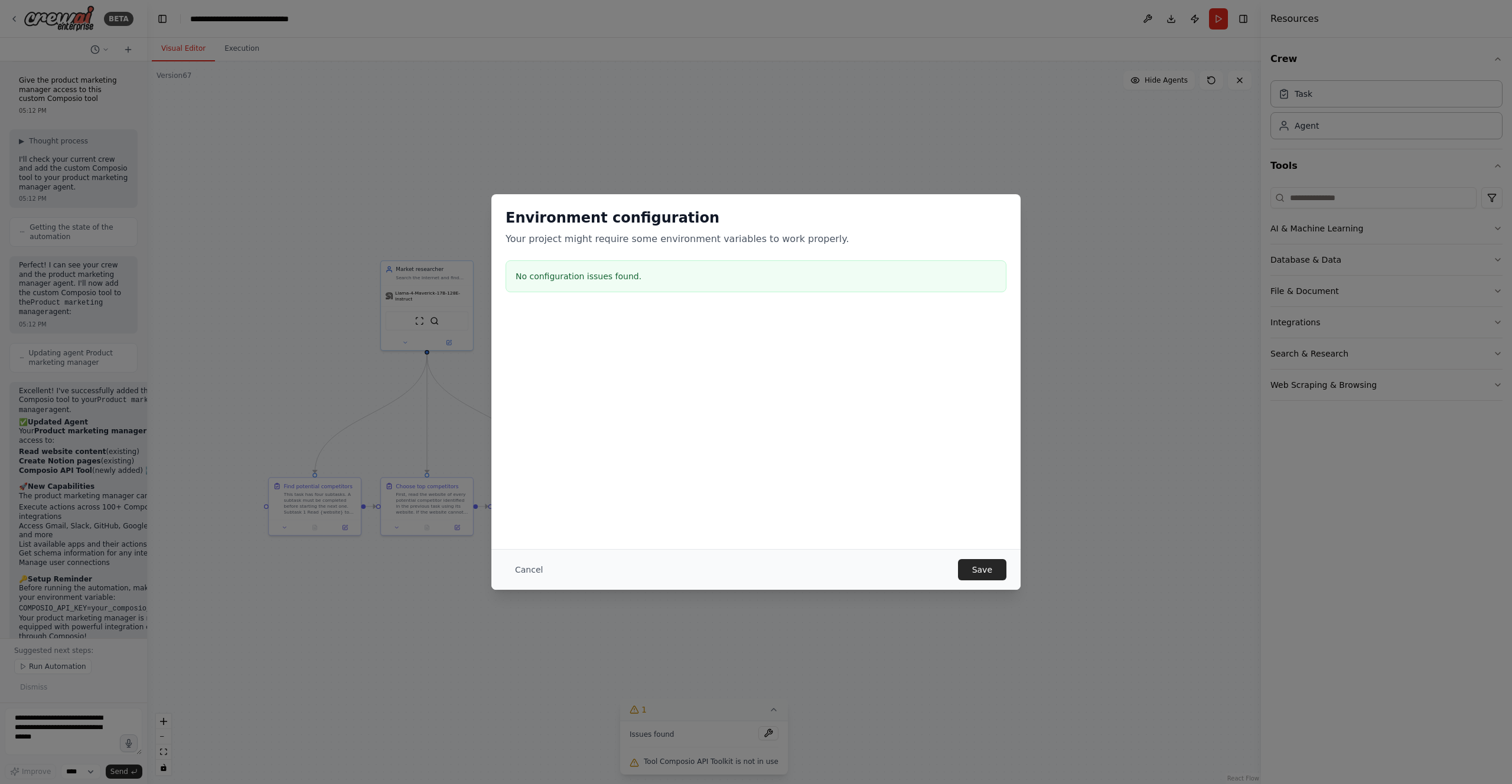
click at [1010, 568] on div "Cancel Save" at bounding box center [756, 569] width 529 height 41
click at [1001, 564] on button "Save" at bounding box center [982, 570] width 48 height 21
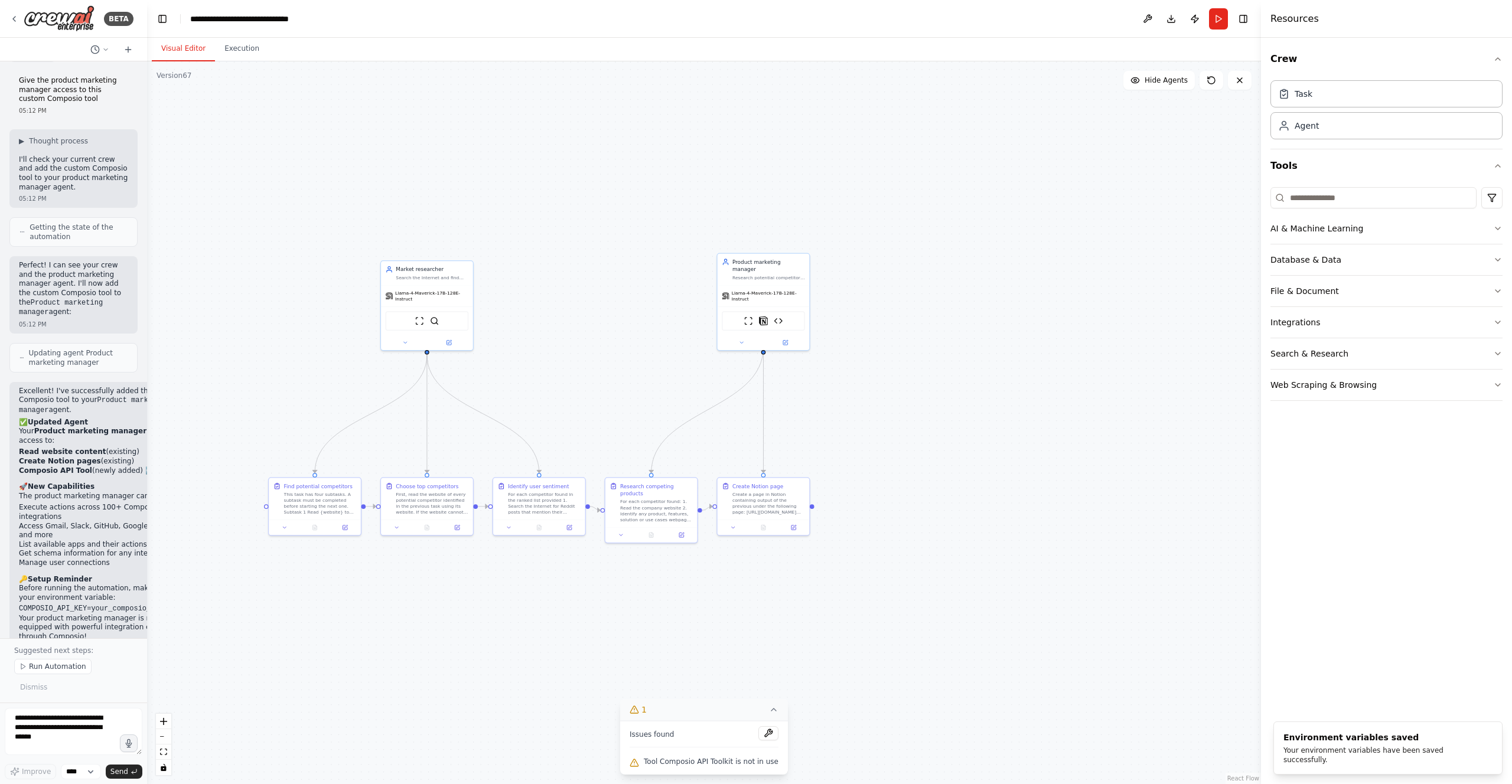
click at [773, 711] on icon at bounding box center [773, 710] width 4 height 3
click at [714, 762] on icon at bounding box center [712, 763] width 10 height 10
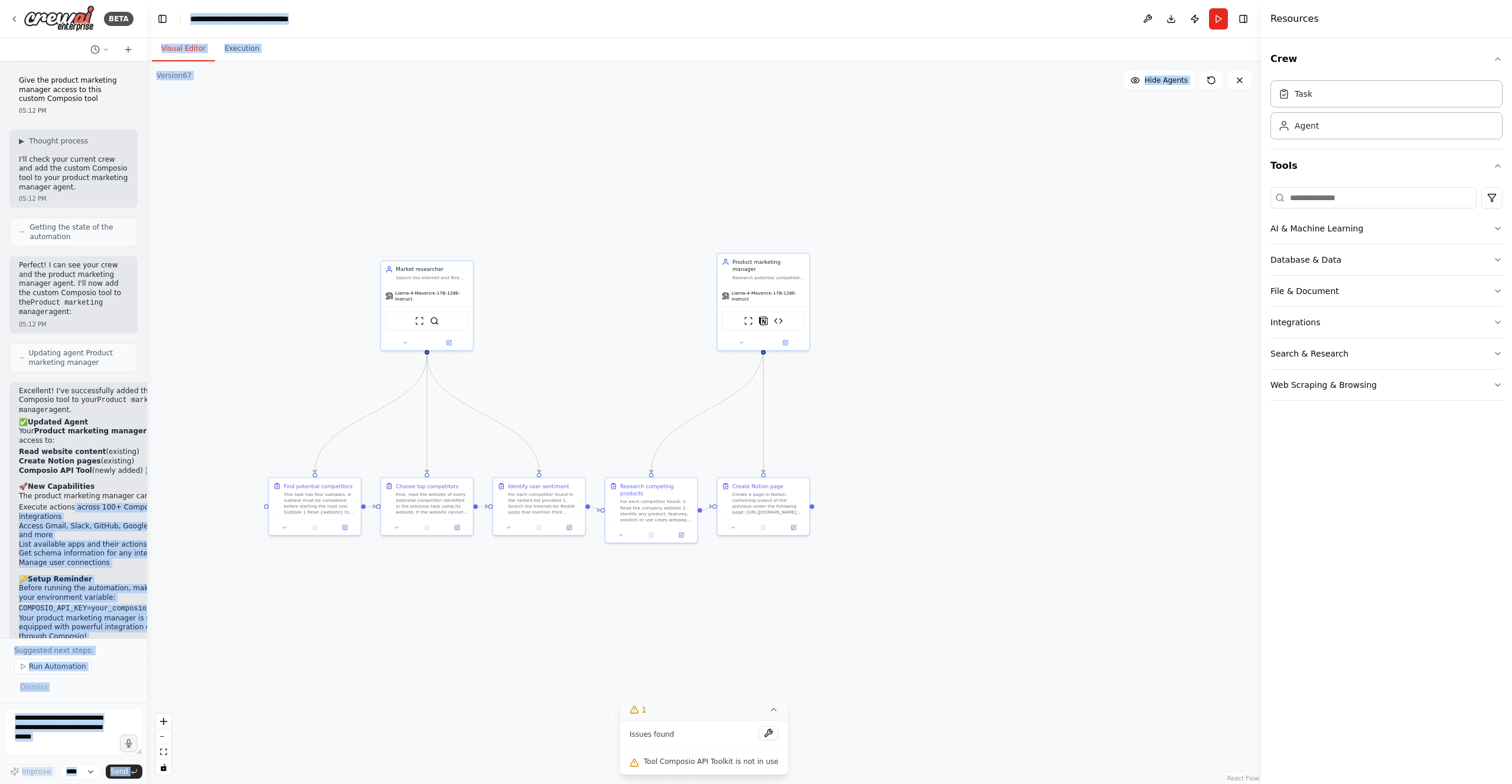
drag, startPoint x: 71, startPoint y: 476, endPoint x: 152, endPoint y: 483, distance: 81.3
click at [161, 479] on div "BETA Hello! I'm the CrewAI assistant. What kind of automation do you want to bu…" at bounding box center [756, 392] width 1512 height 784
click at [92, 522] on li "Access Gmail, Slack, GitHub, Google Calendar, and more" at bounding box center [106, 531] width 174 height 18
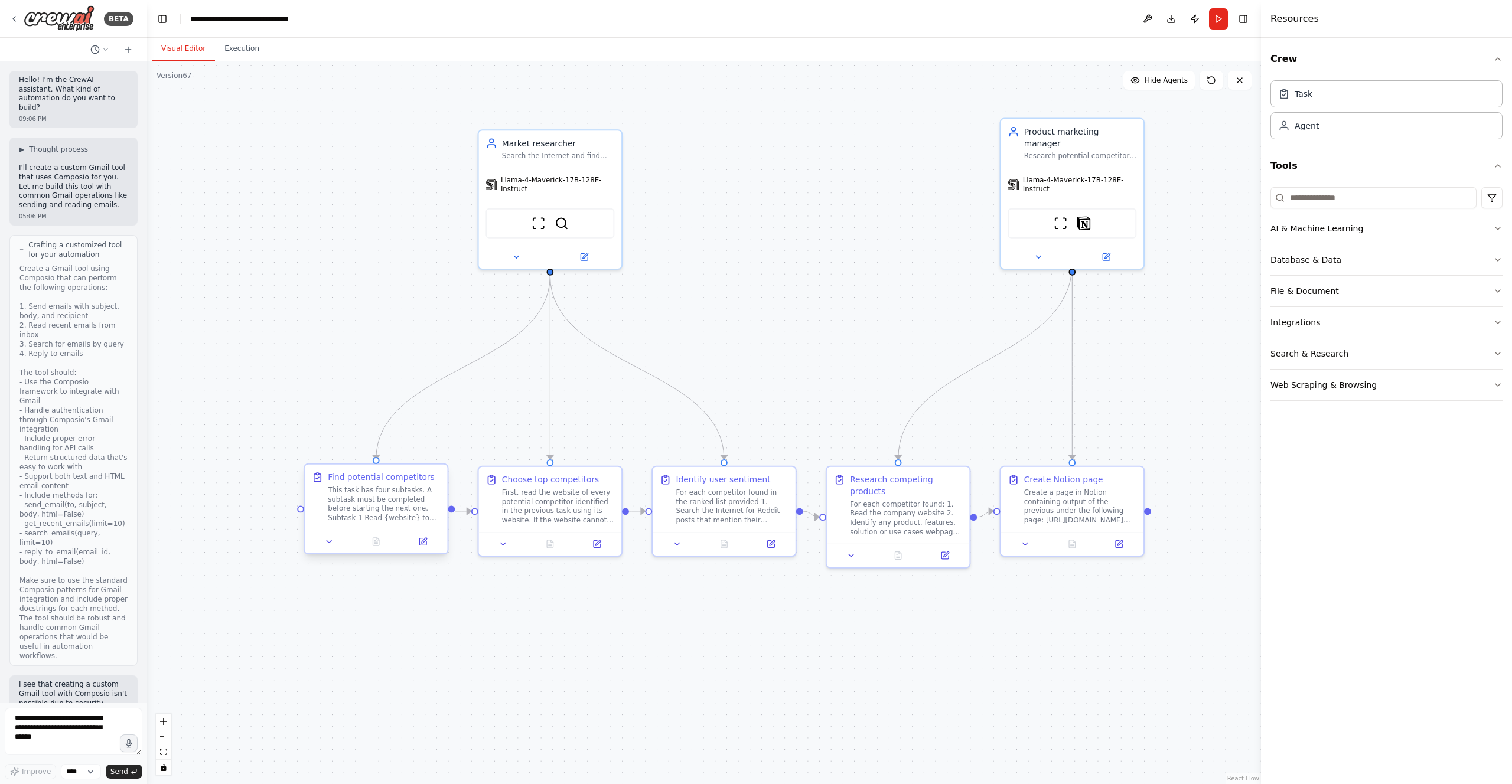
scroll to position [555, 0]
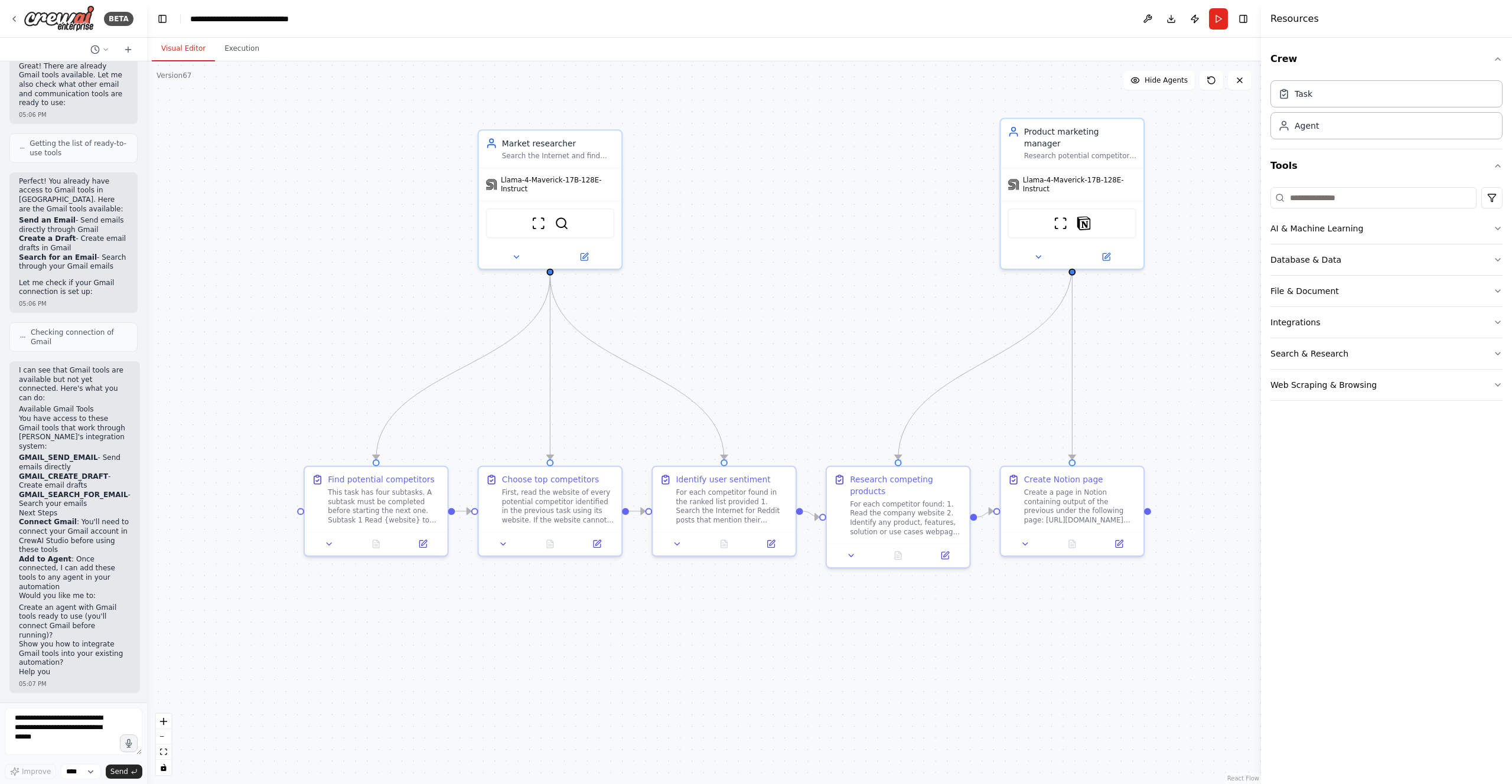
click at [87, 731] on textarea at bounding box center [73, 731] width 138 height 47
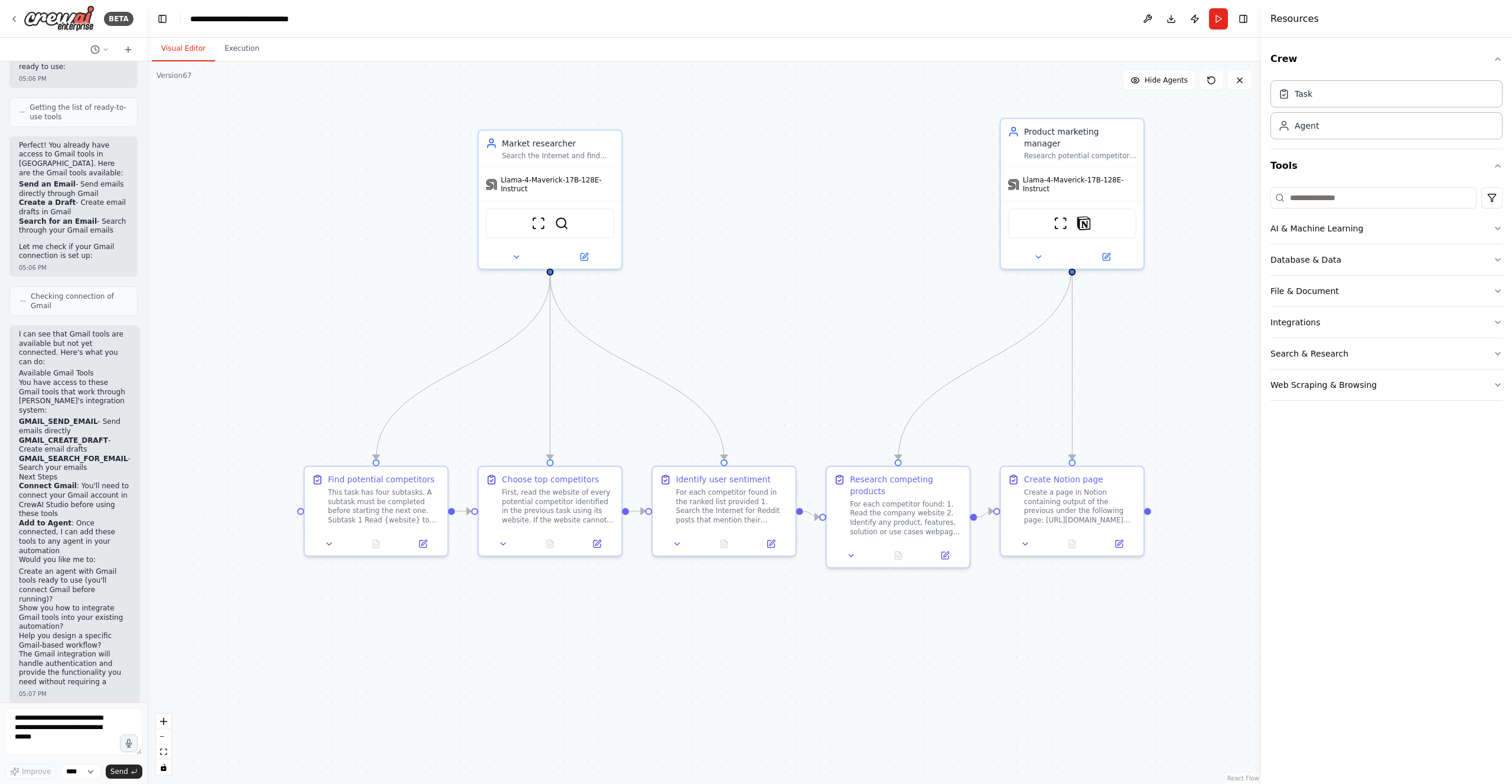
scroll to position [836, 0]
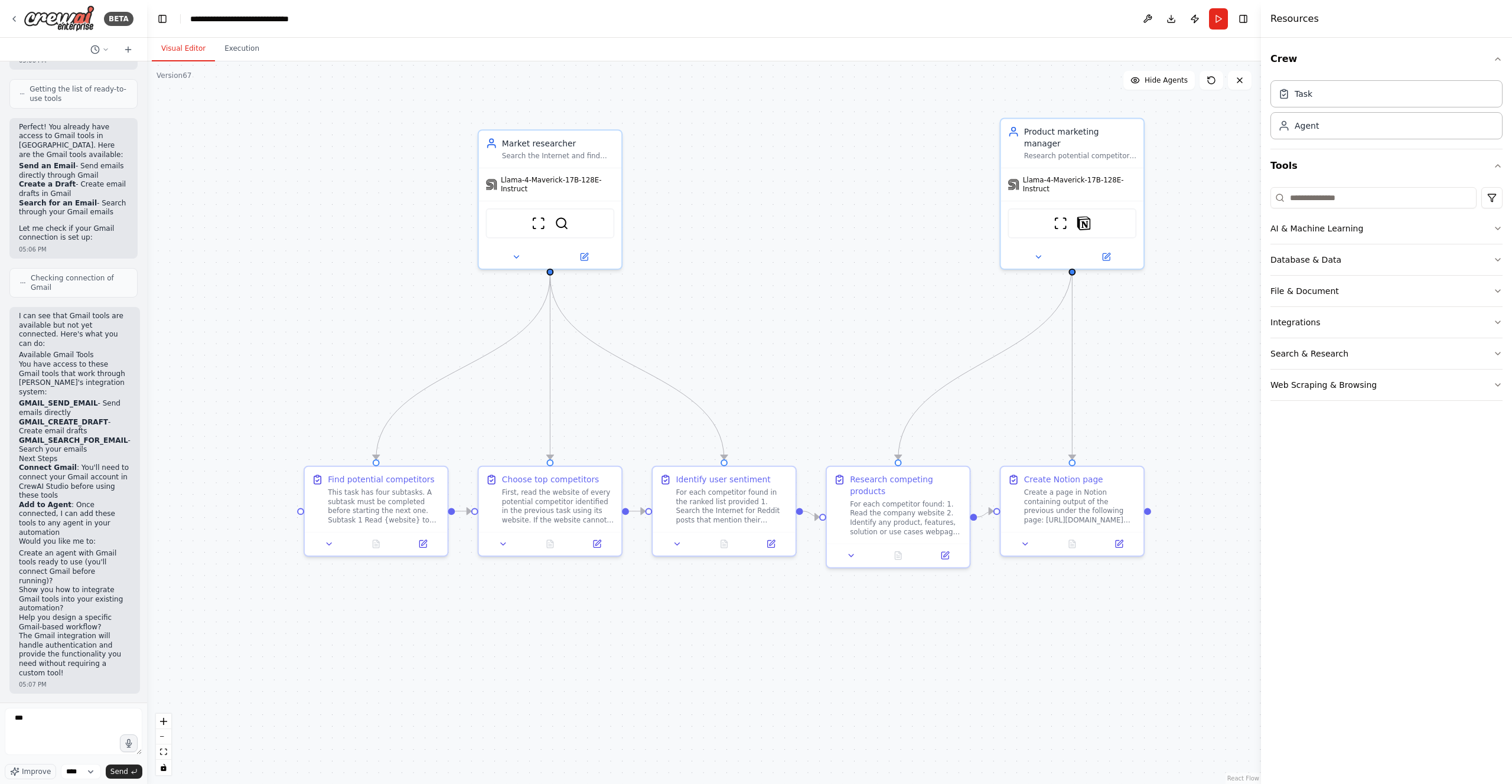
type textarea "****"
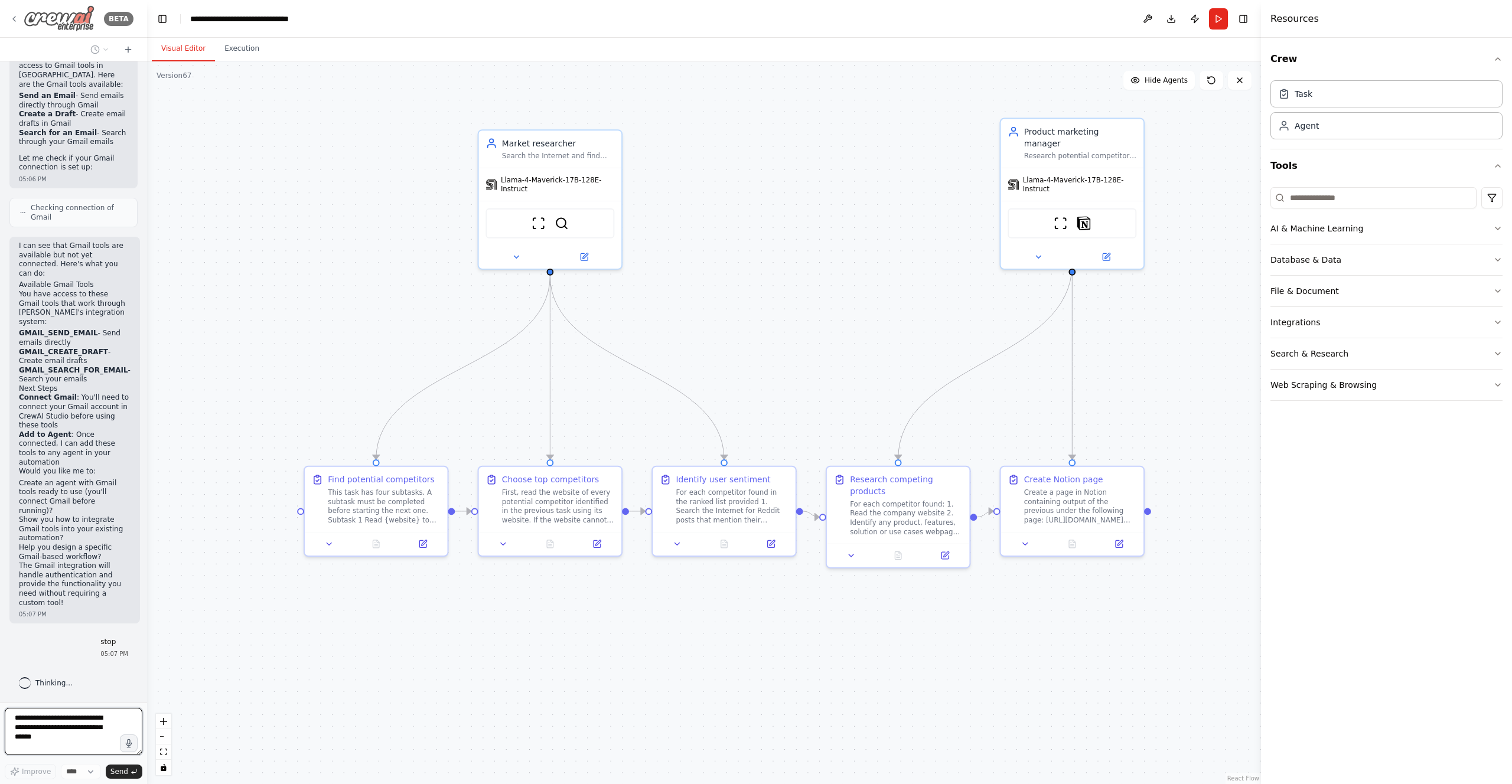
scroll to position [936, 0]
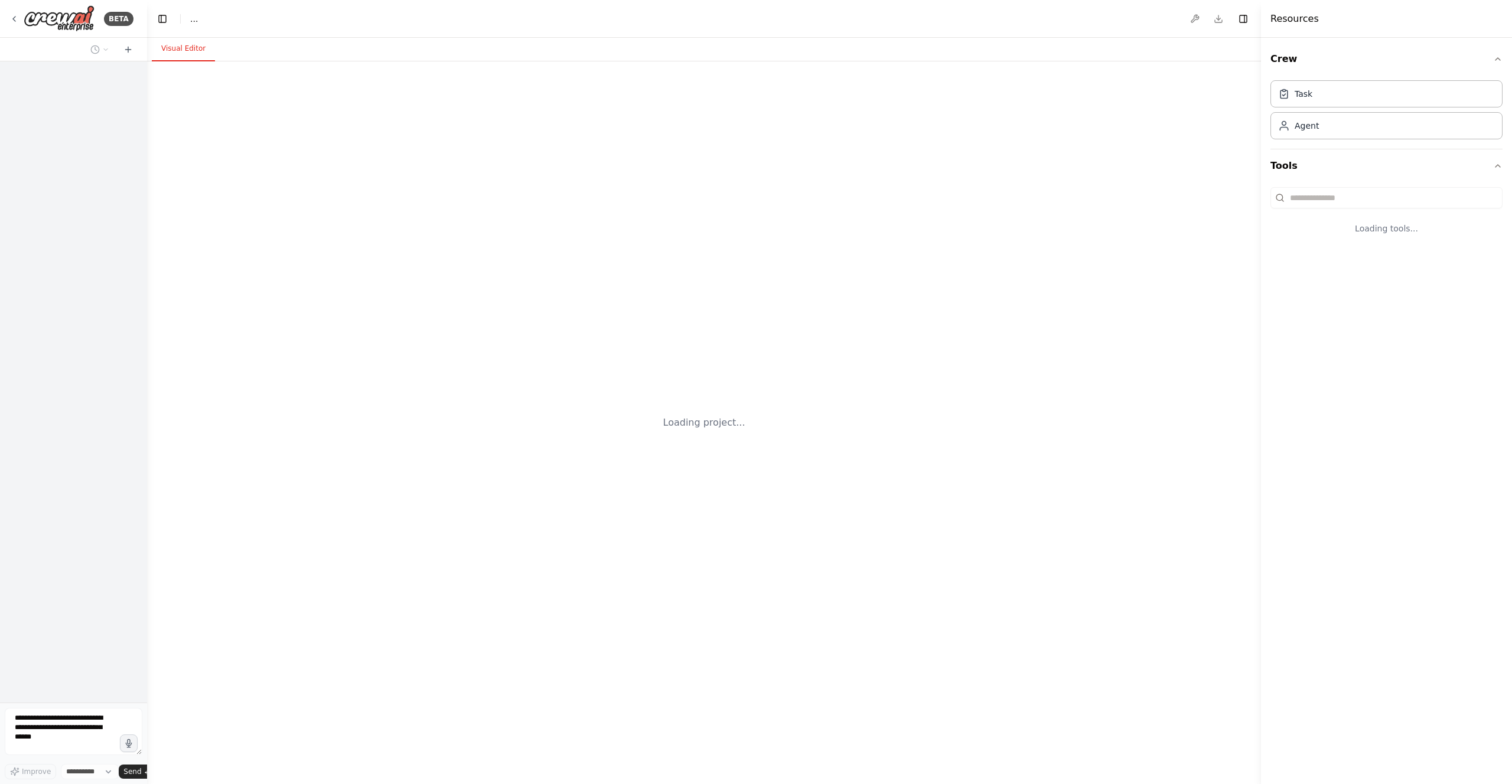
select select "****"
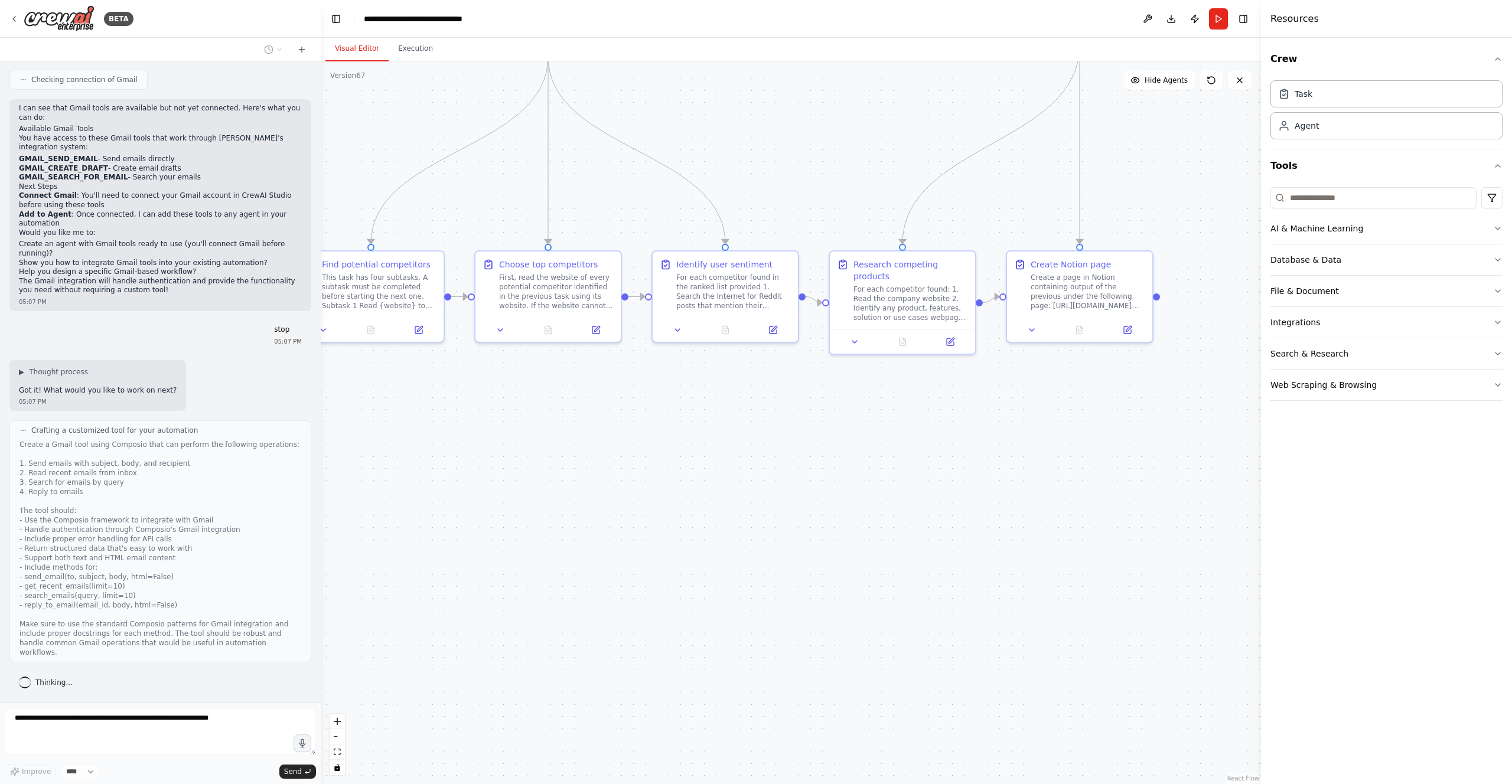
scroll to position [653, 0]
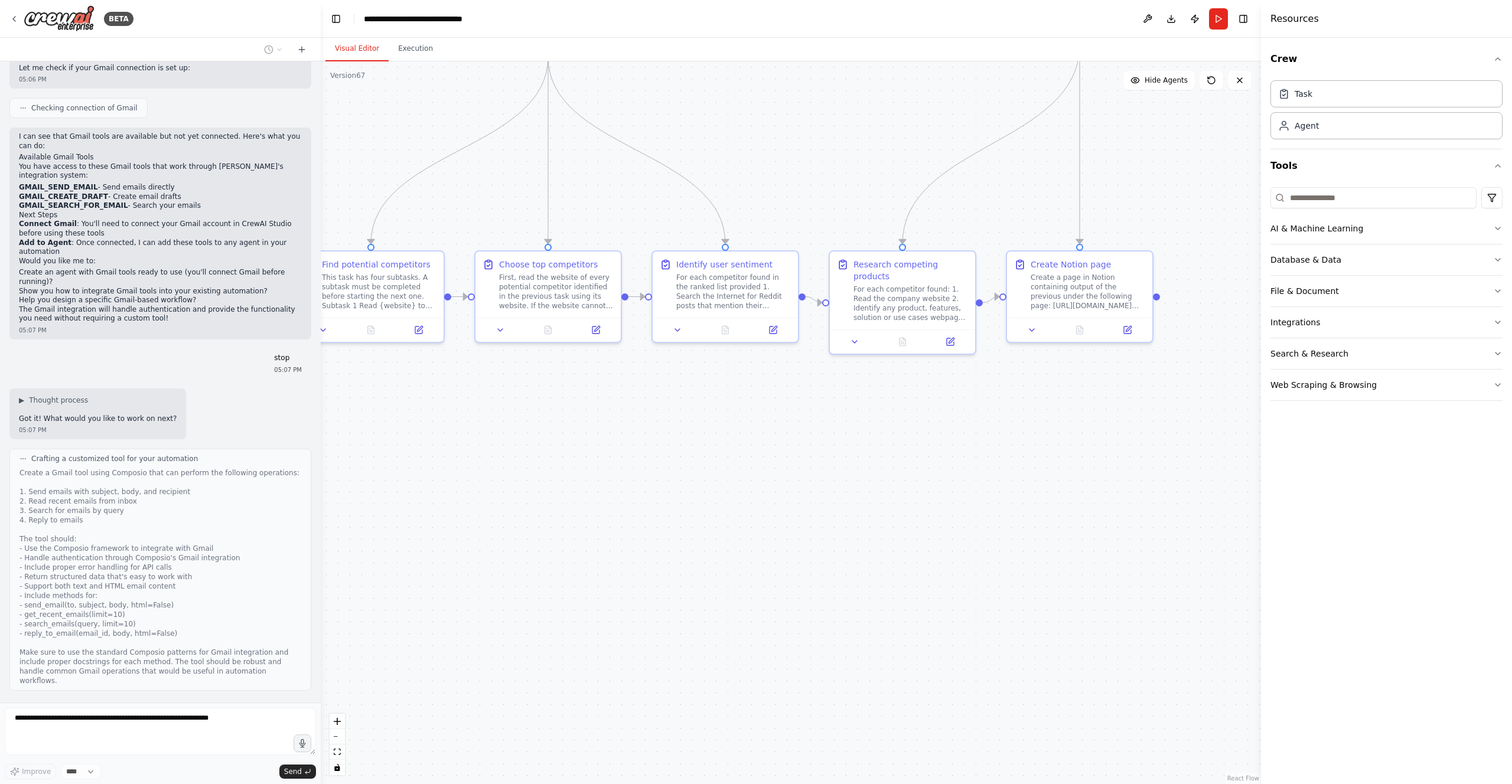
drag, startPoint x: 146, startPoint y: 673, endPoint x: 321, endPoint y: 671, distance: 175.0
click at [321, 671] on div "BETA Hello! I'm the CrewAI assistant. What kind of automation do you want to bu…" at bounding box center [756, 392] width 1512 height 784
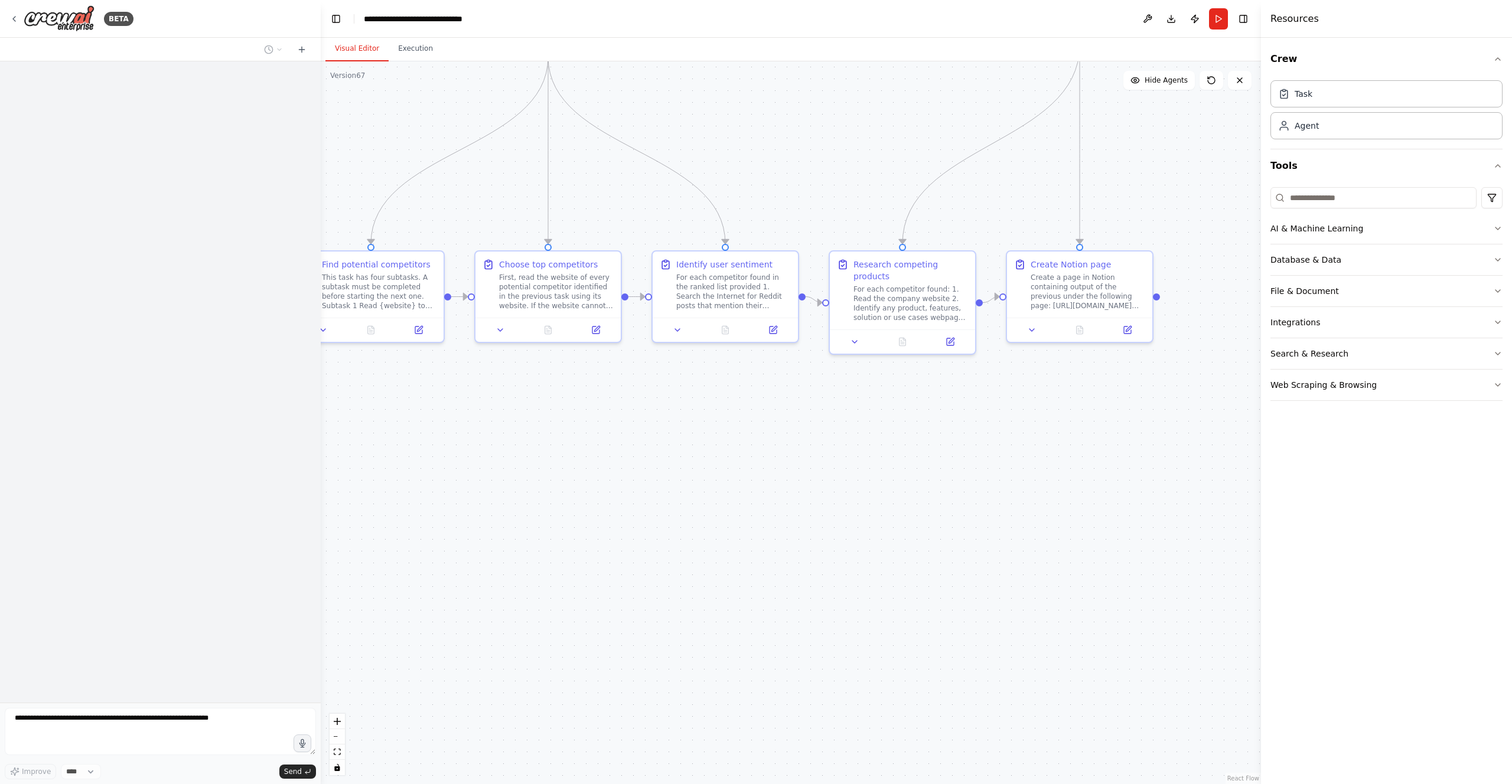
scroll to position [381, 0]
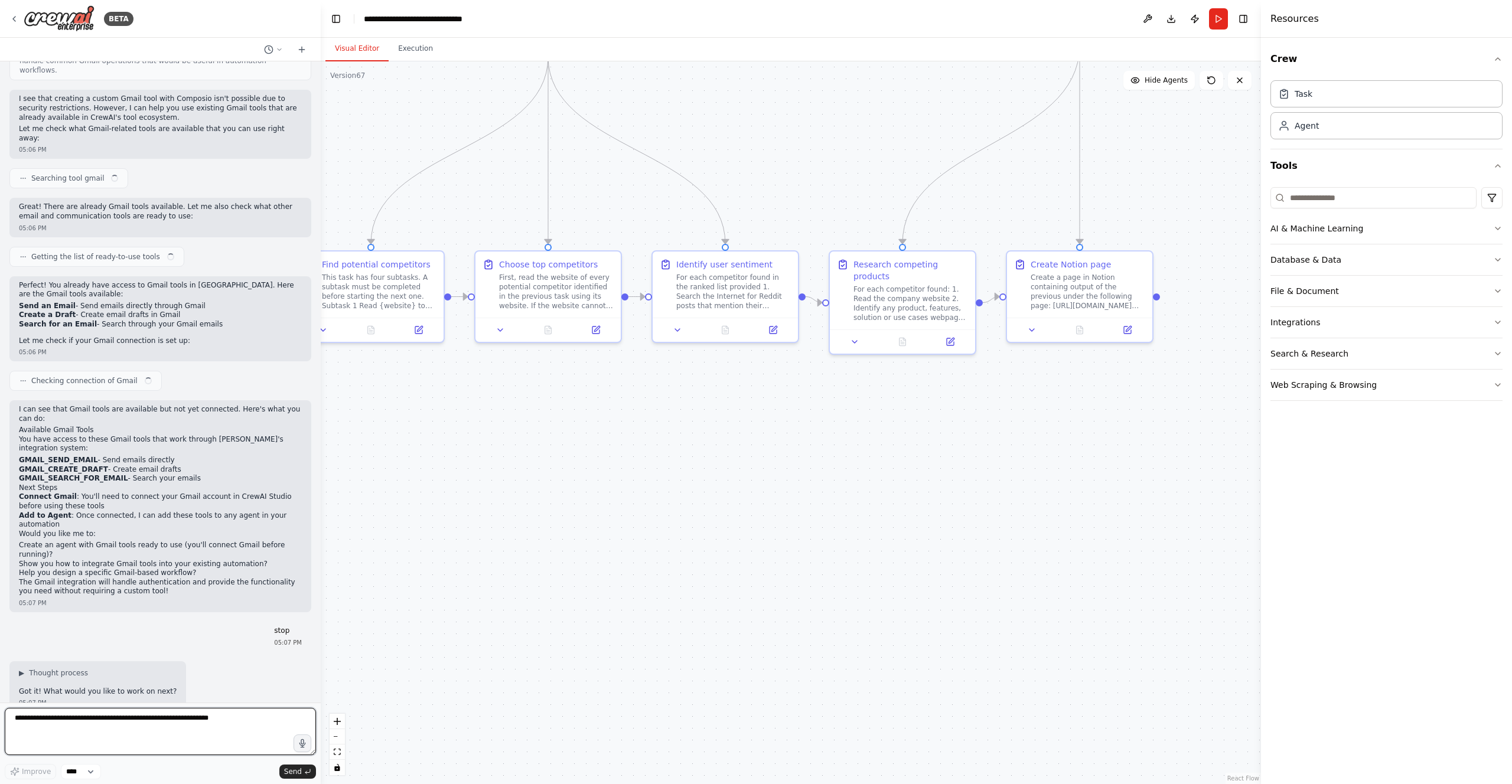
click at [174, 724] on textarea at bounding box center [160, 731] width 311 height 47
type textarea "**********"
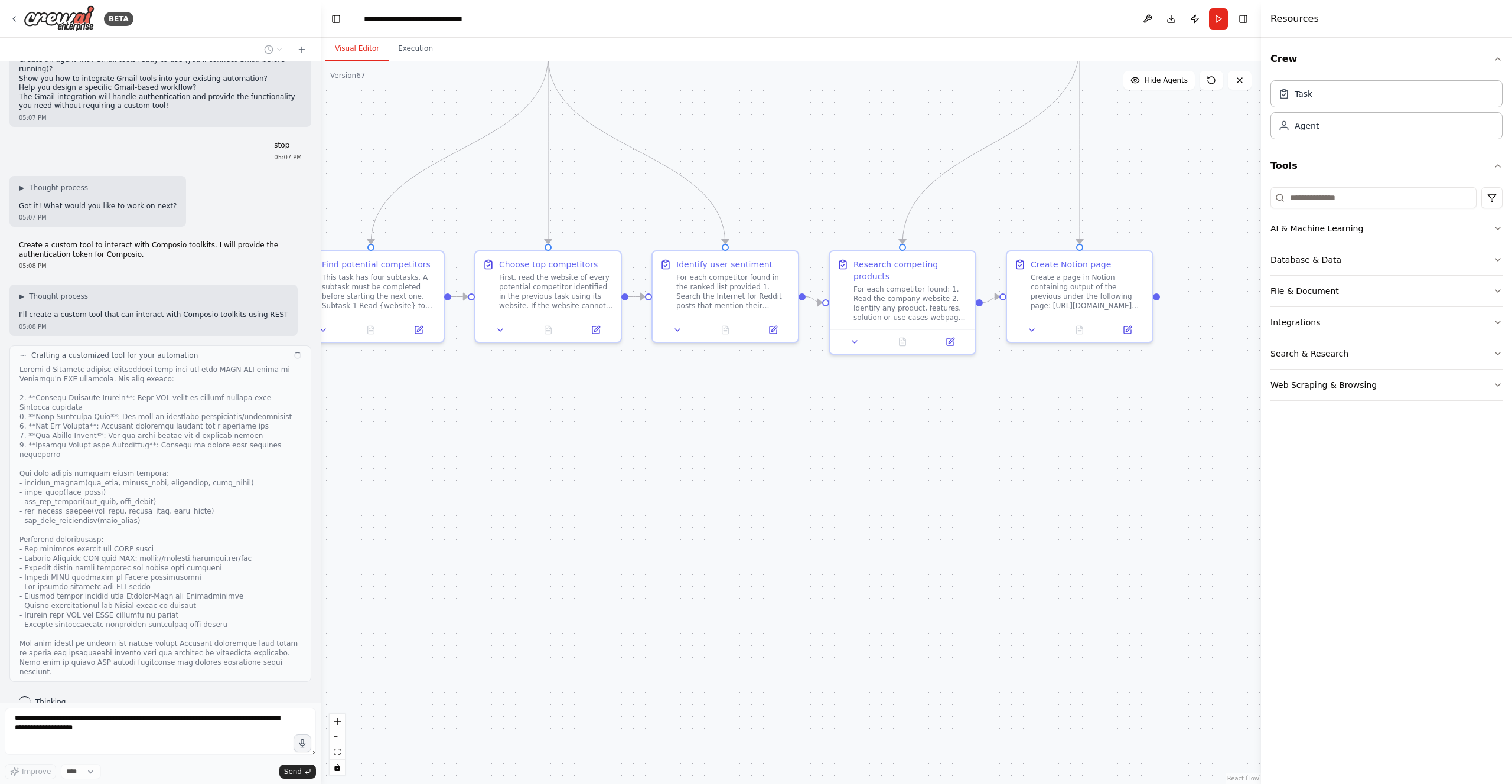
scroll to position [876, 0]
